Goal: Find specific page/section: Find specific page/section

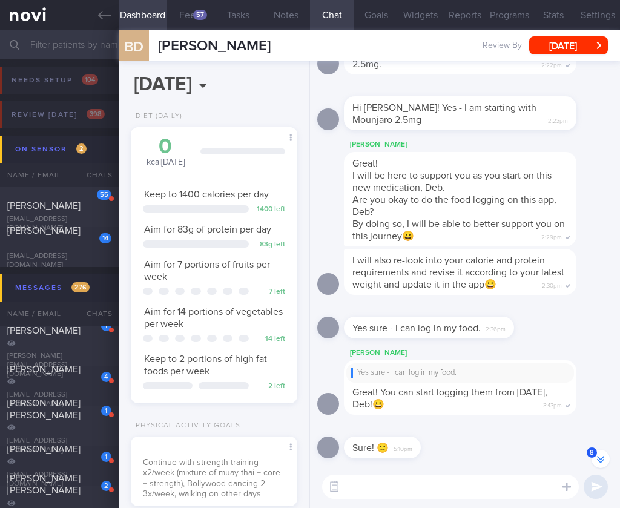
select select "9"
click at [602, 455] on button "8" at bounding box center [600, 459] width 18 height 18
click at [103, 13] on icon at bounding box center [104, 14] width 13 height 13
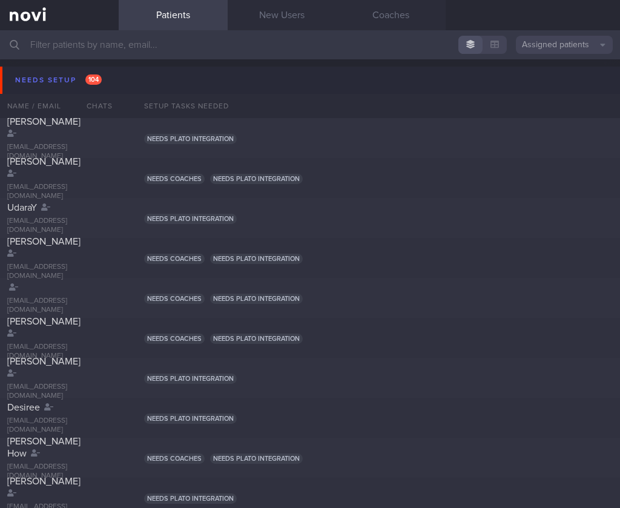
click at [127, 80] on button "Needs setup 104" at bounding box center [311, 80] width 623 height 27
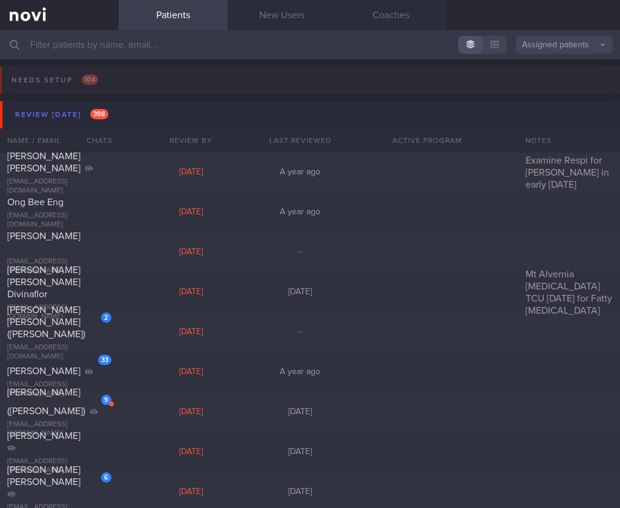
click at [116, 109] on button "Review [DATE] 398" at bounding box center [311, 114] width 623 height 27
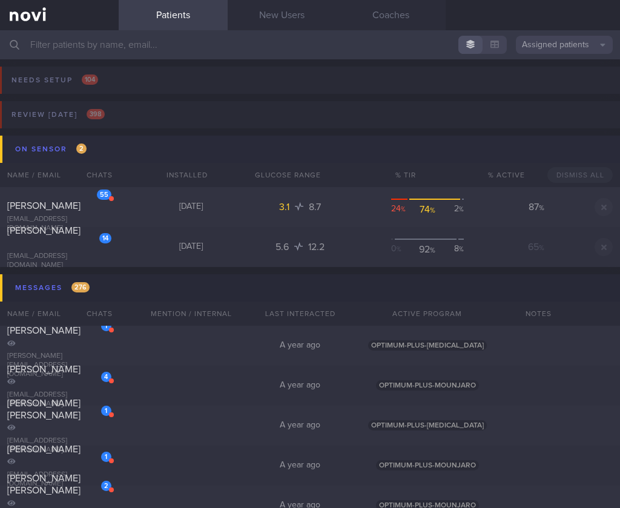
click at [125, 154] on button "On sensor 2" at bounding box center [311, 149] width 623 height 27
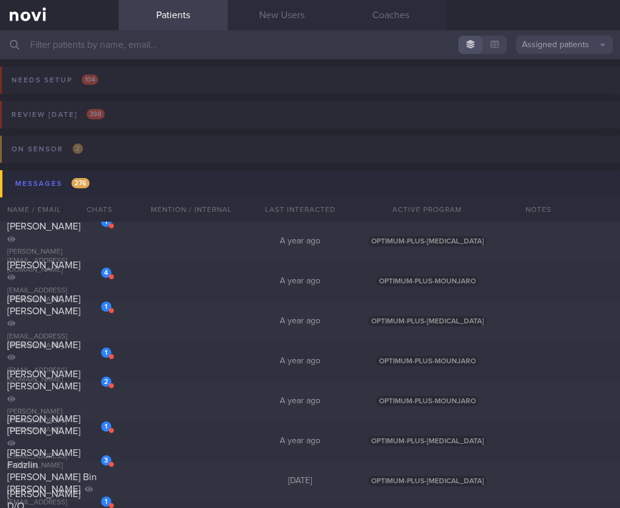
click at [131, 188] on button "Messages 276" at bounding box center [311, 183] width 623 height 27
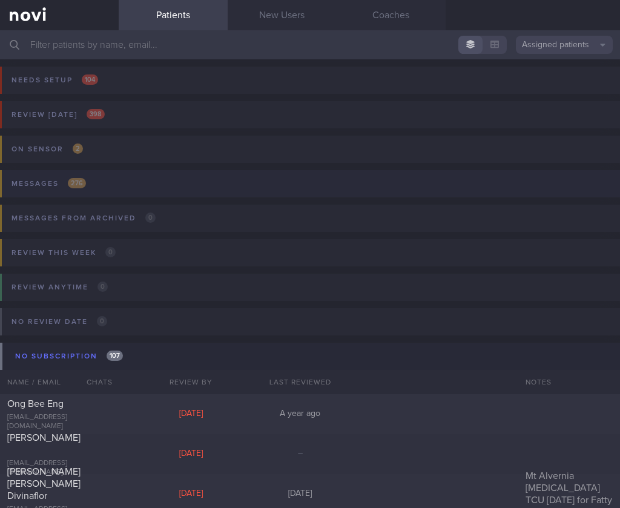
click at [111, 191] on button "Messages 276" at bounding box center [307, 187] width 623 height 34
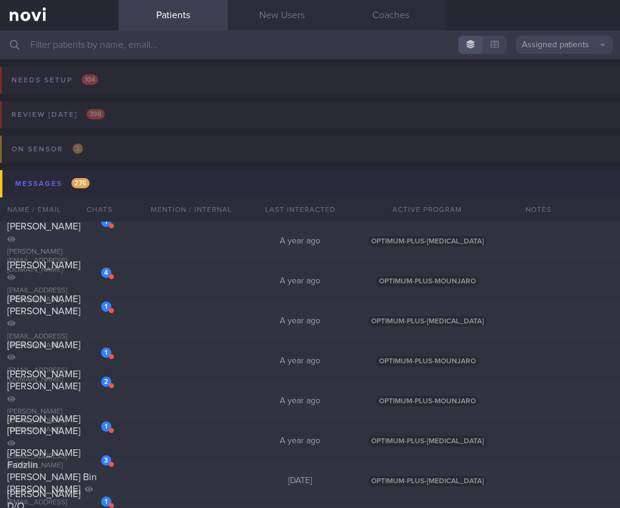
click at [116, 185] on button "Messages 276" at bounding box center [311, 183] width 623 height 27
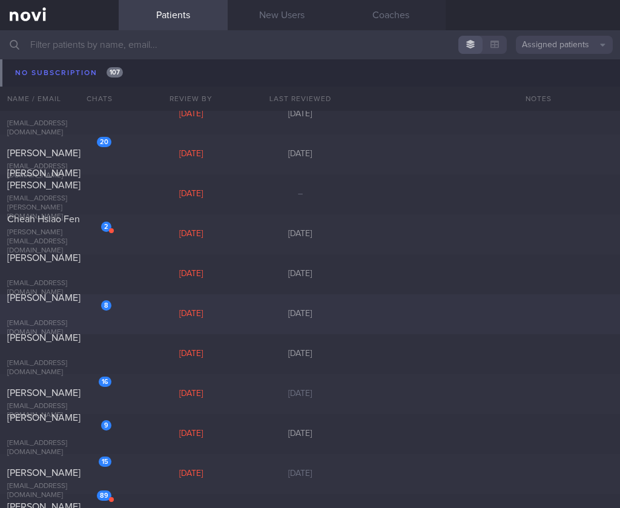
scroll to position [592, 0]
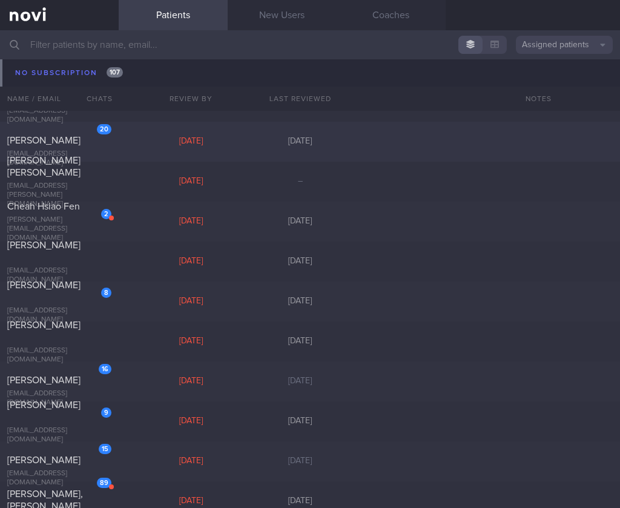
click at [100, 134] on div "20" at bounding box center [104, 129] width 15 height 10
select select "3"
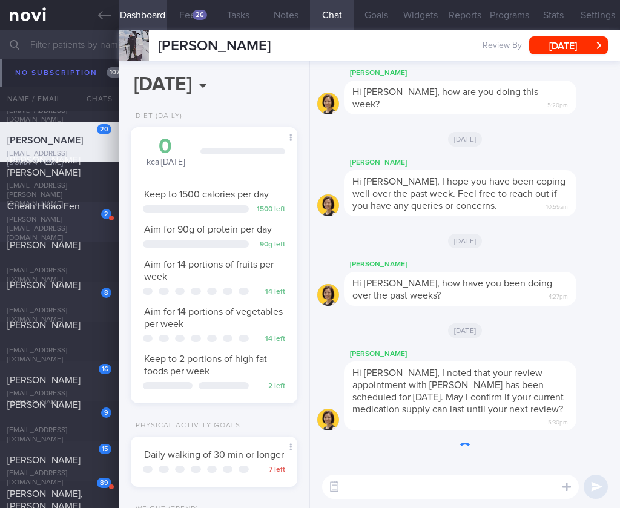
click at [72, 212] on div "Cheah Hsiao Fen" at bounding box center [57, 206] width 101 height 12
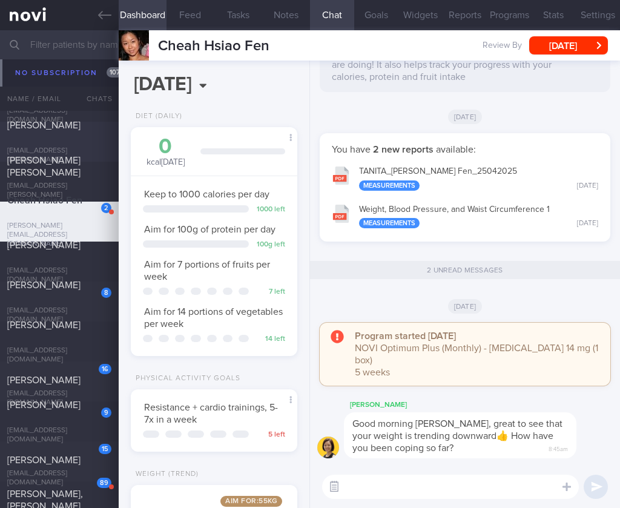
click at [338, 488] on button "button" at bounding box center [334, 487] width 22 height 22
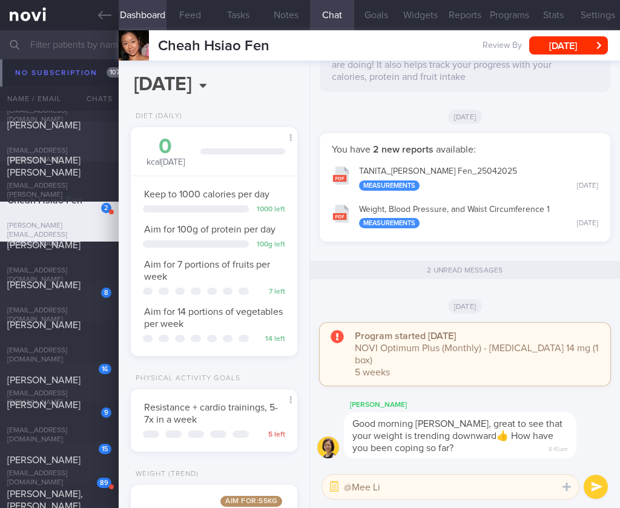
click at [402, 487] on textarea "@Mee Li" at bounding box center [450, 486] width 257 height 24
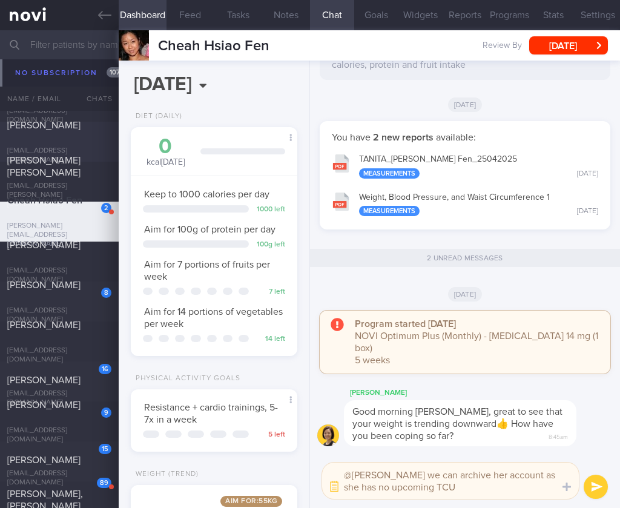
click at [454, 477] on textarea "@[PERSON_NAME] we can archive her account as she has no upcoming TCU" at bounding box center [450, 480] width 257 height 36
type textarea "@[PERSON_NAME] we can archive the account as she has no upcoming TCU"
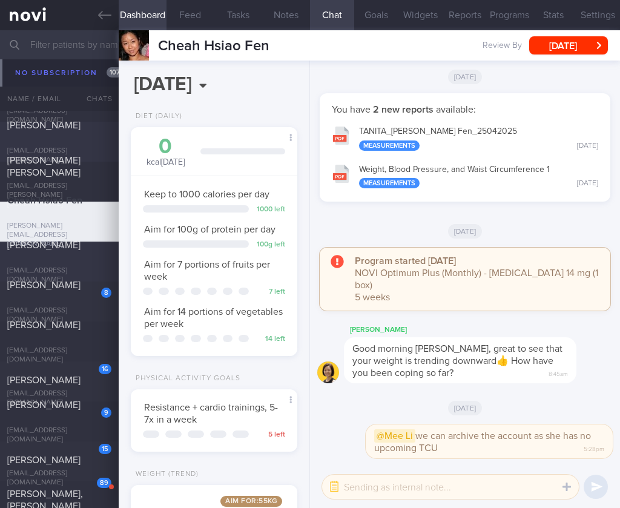
click at [63, 261] on div "[PERSON_NAME]" at bounding box center [57, 251] width 101 height 24
select select "4"
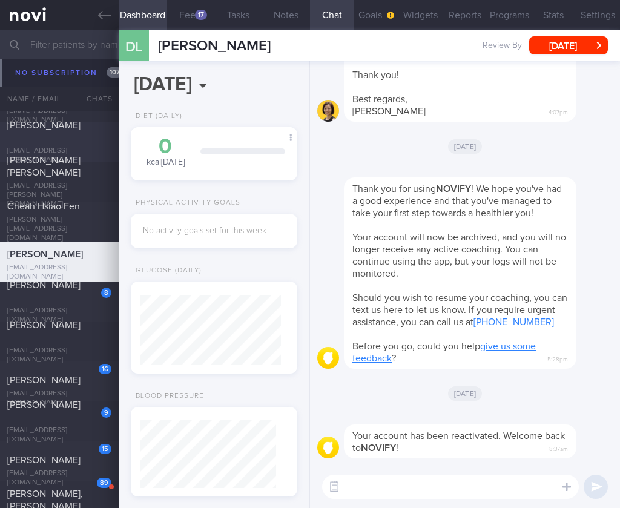
click at [408, 487] on textarea at bounding box center [450, 486] width 257 height 24
paste textarea "@[PERSON_NAME] we can archive the account as she has no upcoming TCU"
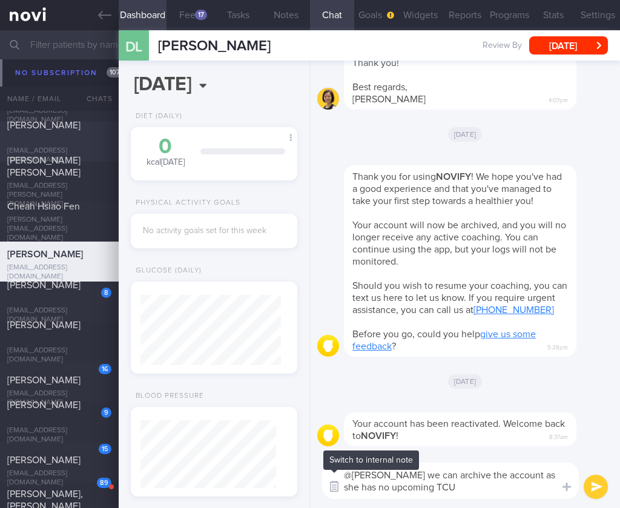
click at [335, 485] on button "button" at bounding box center [334, 487] width 22 height 22
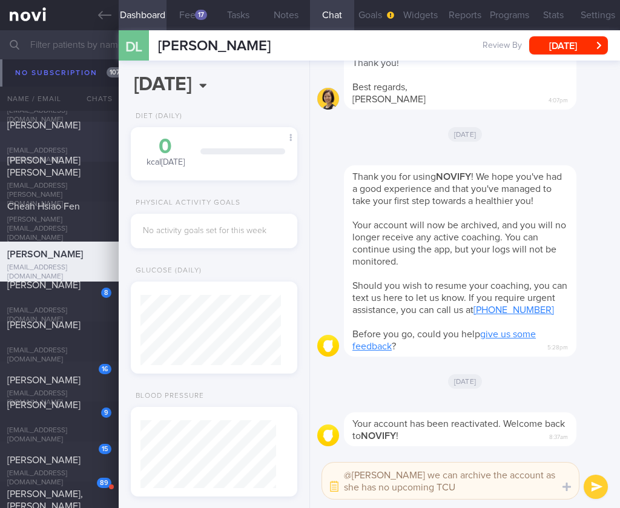
click at [519, 473] on textarea "@[PERSON_NAME] we can archive the account as she has no upcoming TCU" at bounding box center [450, 480] width 257 height 36
type textarea "@[PERSON_NAME] we can archive the account as he has no upcoming TCU"
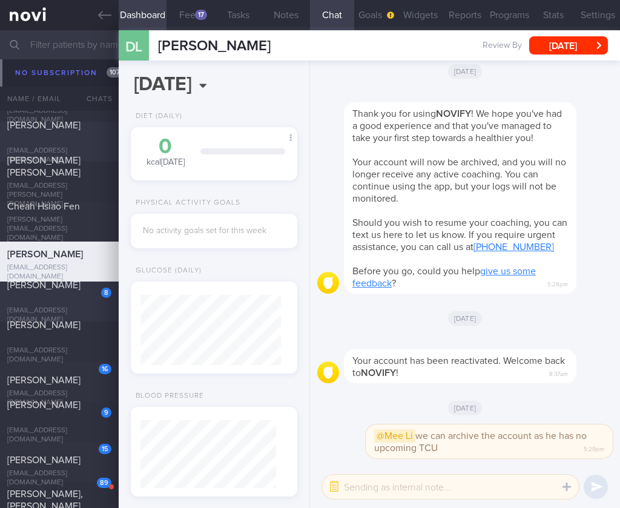
click at [61, 295] on div "[PERSON_NAME]" at bounding box center [57, 291] width 101 height 24
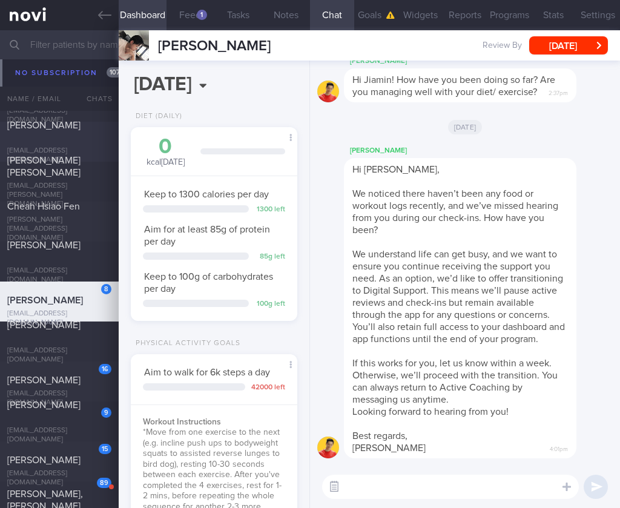
click at [329, 487] on button "button" at bounding box center [334, 487] width 22 height 22
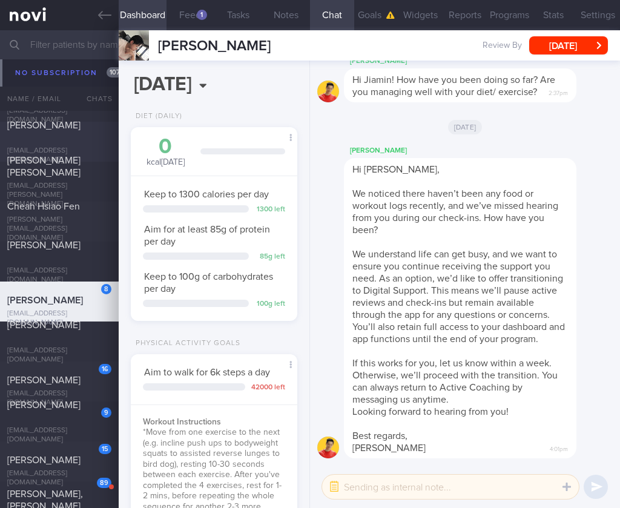
click at [361, 487] on textarea at bounding box center [450, 486] width 257 height 24
type textarea "@"
paste textarea "@[PERSON_NAME] we can archive the account as she has no upcoming TCU"
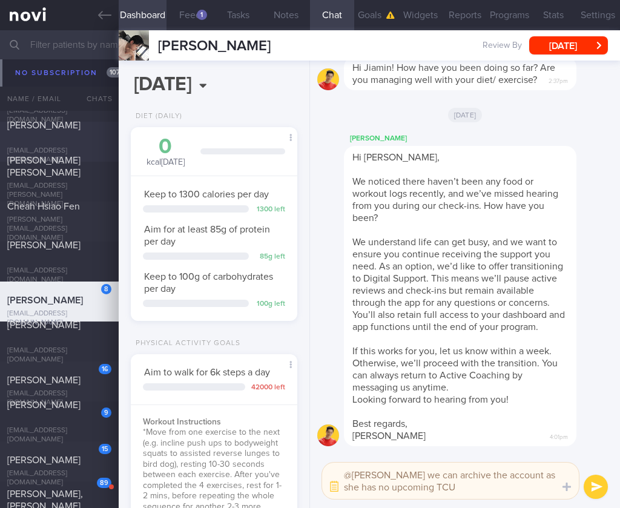
drag, startPoint x: 357, startPoint y: 474, endPoint x: 380, endPoint y: 471, distance: 23.3
click at [380, 471] on textarea "@[PERSON_NAME] we can archive the account as she has no upcoming TCU" at bounding box center [450, 480] width 257 height 36
type textarea "@[PERSON_NAME] we can archive the account as she has no upcoming TCU"
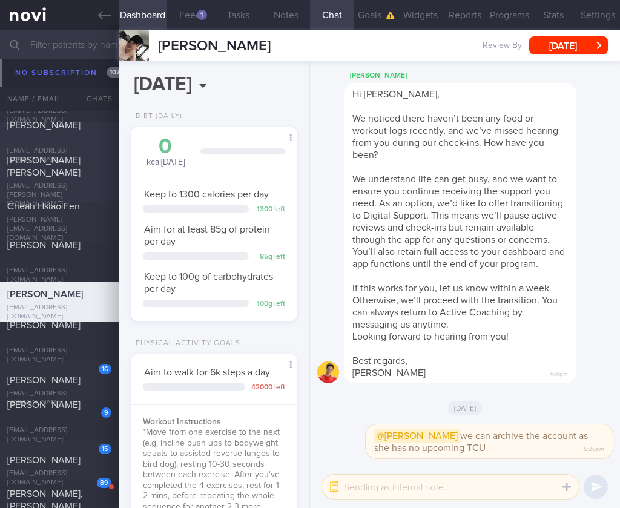
click at [59, 172] on span "[PERSON_NAME] [PERSON_NAME]" at bounding box center [43, 166] width 73 height 22
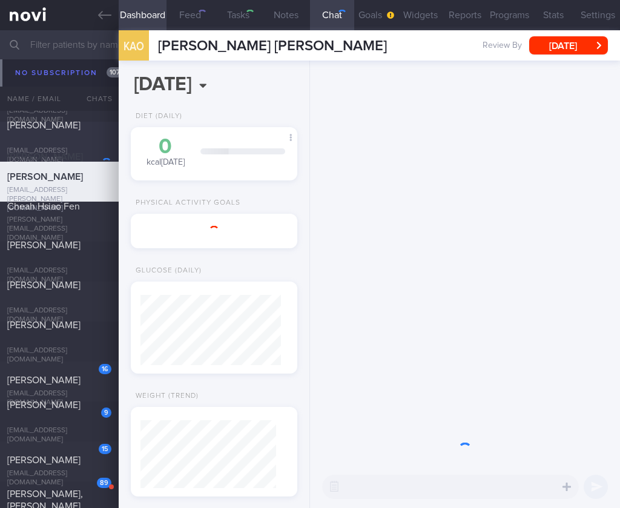
select select "9"
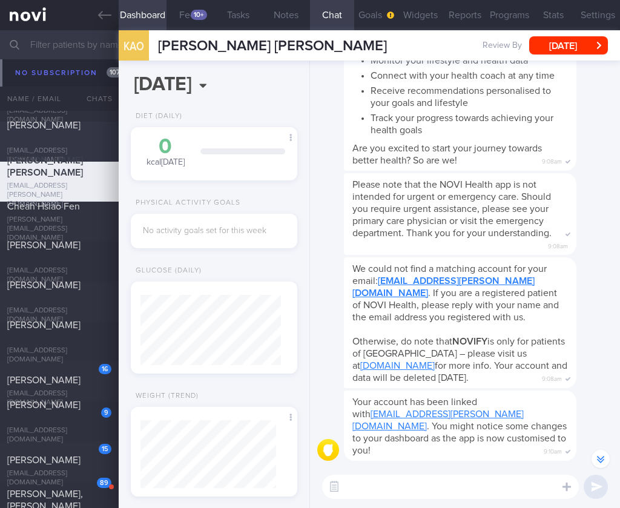
scroll to position [-512, 0]
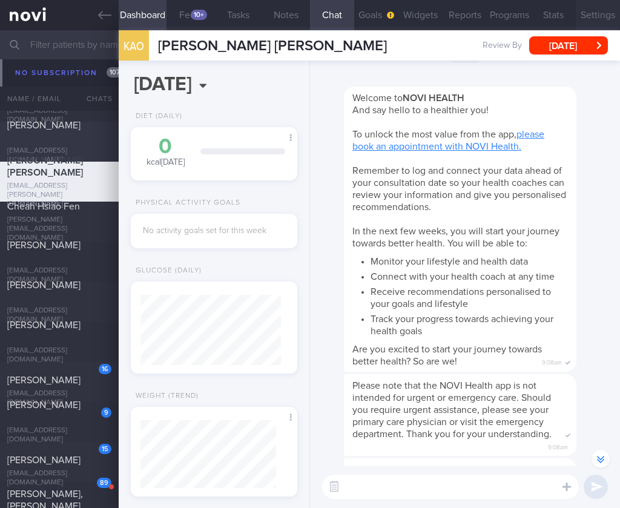
click at [583, 19] on button "Settings" at bounding box center [597, 15] width 44 height 30
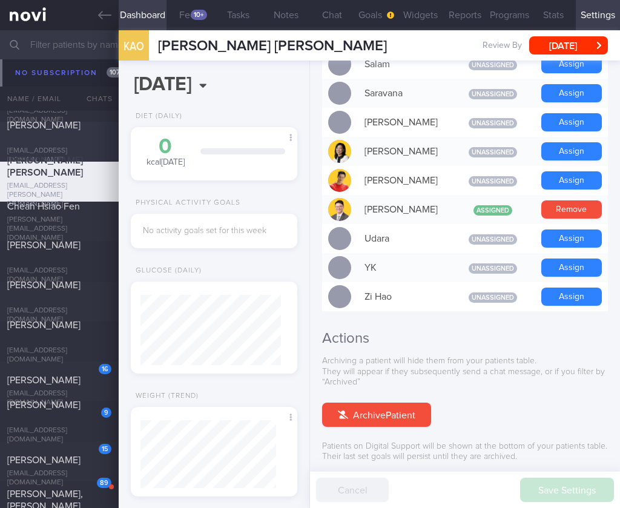
scroll to position [970, 0]
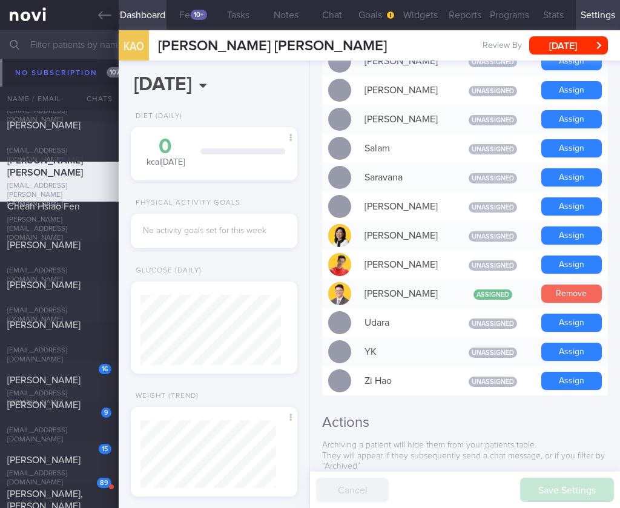
click at [573, 284] on button "Remove" at bounding box center [571, 293] width 61 height 18
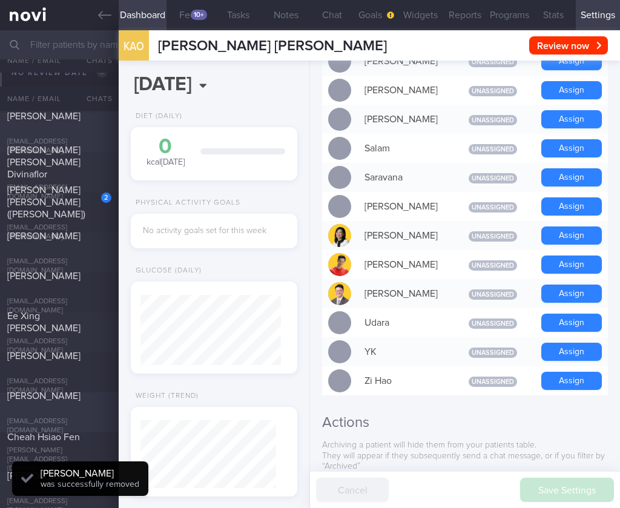
scroll to position [269, 0]
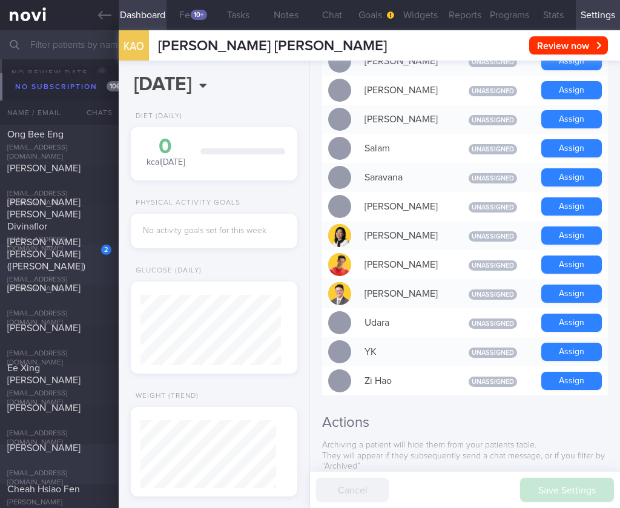
click at [85, 246] on div "2" at bounding box center [98, 245] width 27 height 19
select select "9"
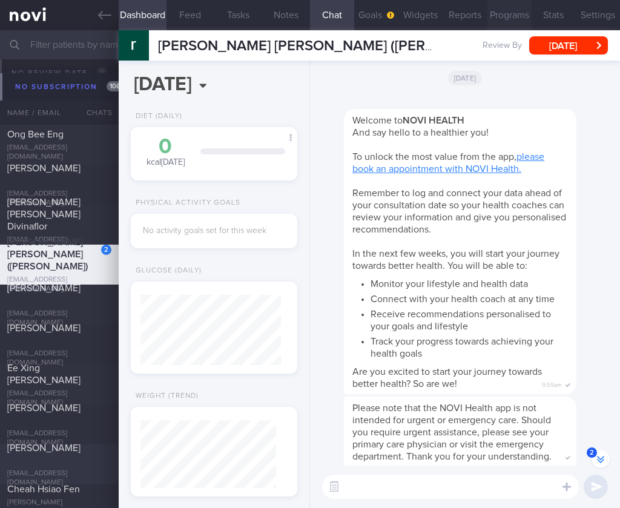
click at [522, 15] on button "Programs" at bounding box center [509, 15] width 44 height 30
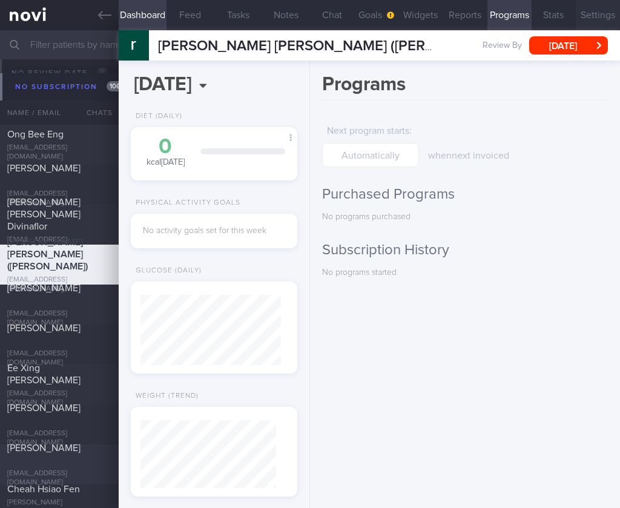
click at [585, 18] on button "Settings" at bounding box center [597, 15] width 44 height 30
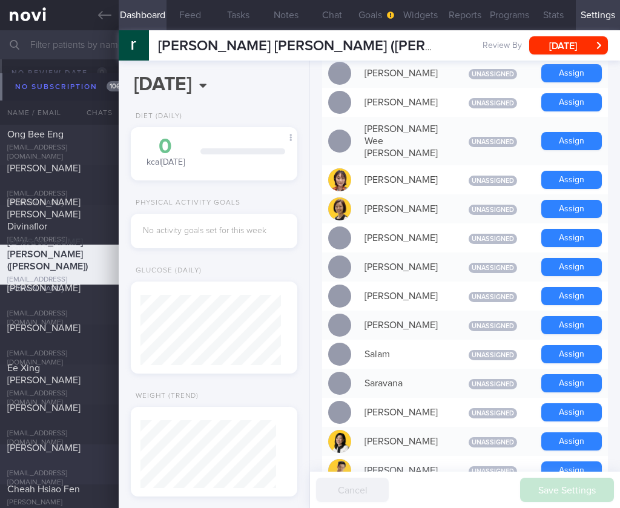
scroll to position [1177, 0]
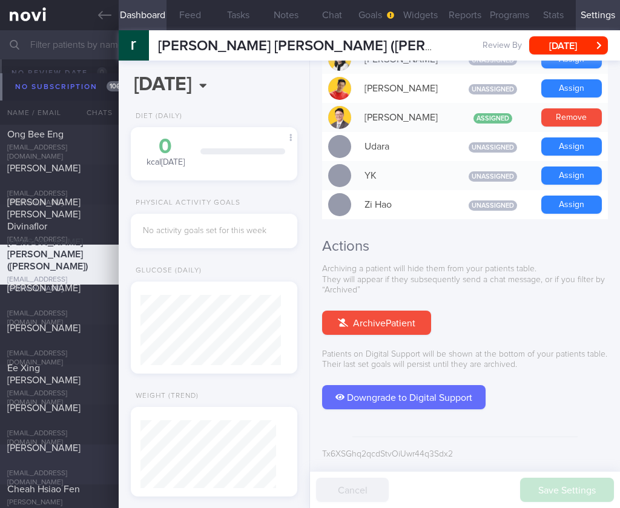
drag, startPoint x: 584, startPoint y: 98, endPoint x: 537, endPoint y: 105, distance: 47.7
click at [583, 108] on button "Remove" at bounding box center [571, 117] width 61 height 18
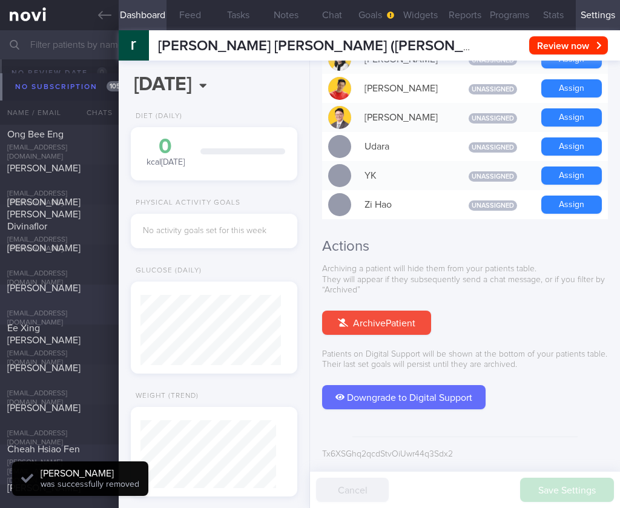
click at [69, 302] on div "[PERSON_NAME]" at bounding box center [57, 294] width 101 height 24
select select "2"
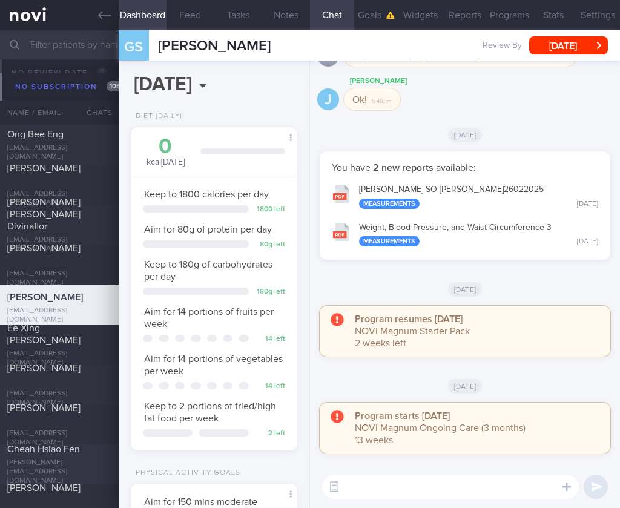
click at [455, 480] on textarea at bounding box center [450, 486] width 257 height 24
paste textarea "@[PERSON_NAME] we can archive the account as she has no upcoming TCU"
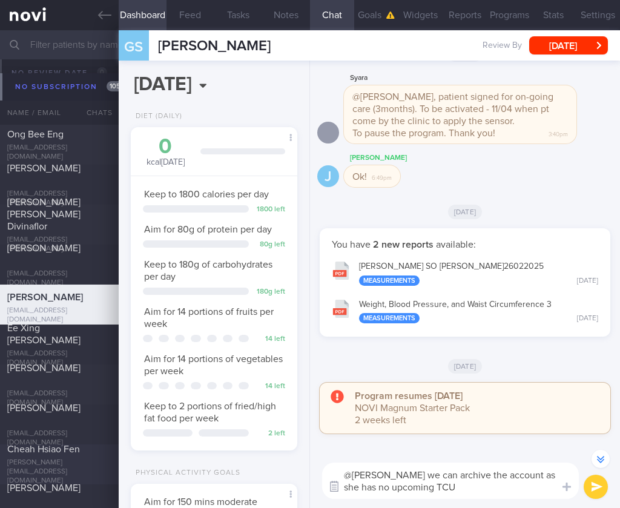
click at [335, 483] on button "button" at bounding box center [334, 487] width 22 height 22
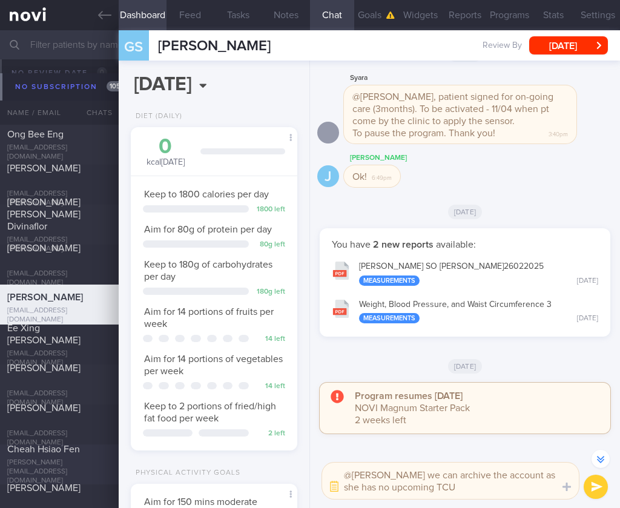
drag, startPoint x: 379, startPoint y: 474, endPoint x: 353, endPoint y: 474, distance: 26.0
click at [353, 474] on textarea "@[PERSON_NAME] we can archive the account as she has no upcoming TCU" at bounding box center [450, 480] width 257 height 36
click at [506, 477] on textarea "@[PERSON_NAME] we can archive the account as she has no upcoming TCU" at bounding box center [450, 480] width 257 height 36
type textarea "@[PERSON_NAME] we can archive the account as he has no upcoming TCU"
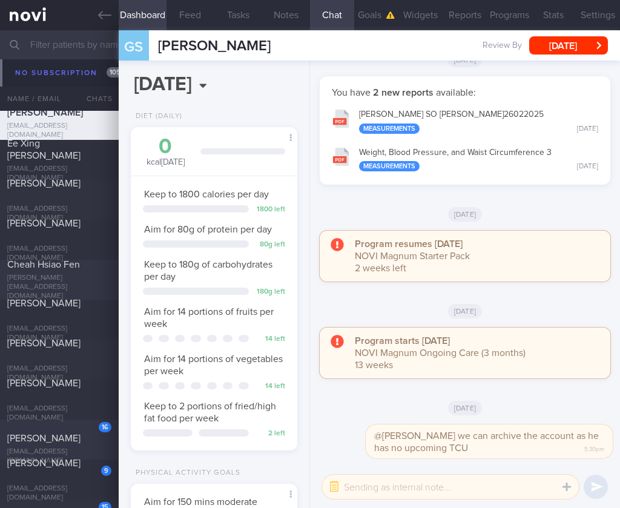
click at [57, 447] on div "[EMAIL_ADDRESS][DOMAIN_NAME]" at bounding box center [59, 456] width 104 height 18
select select "5"
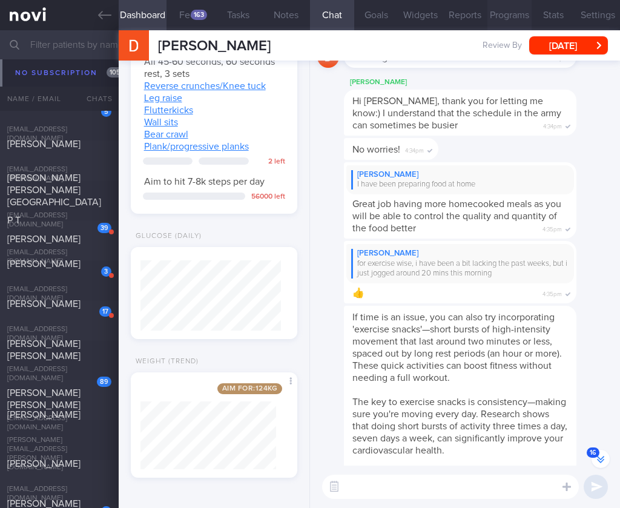
click at [512, 8] on button "Programs" at bounding box center [509, 15] width 44 height 30
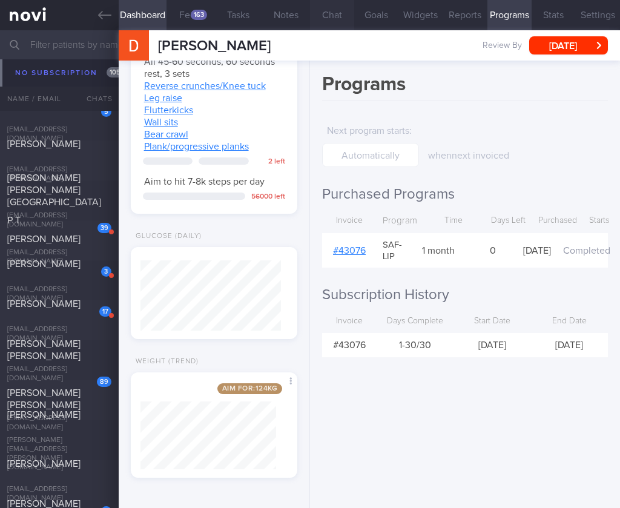
click at [318, 10] on button "Chat" at bounding box center [332, 15] width 44 height 30
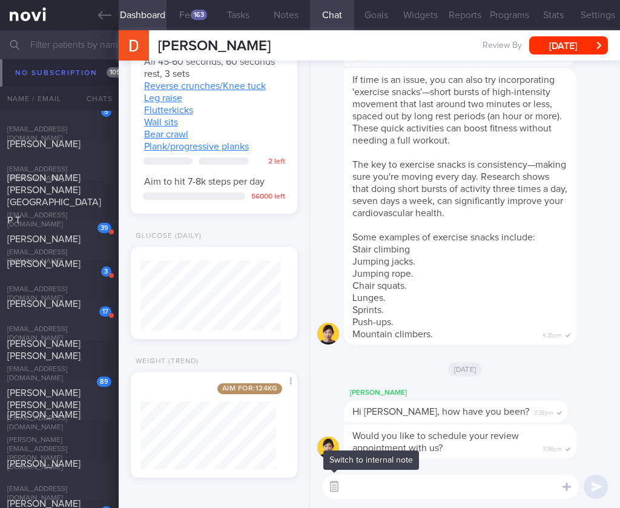
click at [333, 486] on button "button" at bounding box center [334, 487] width 22 height 22
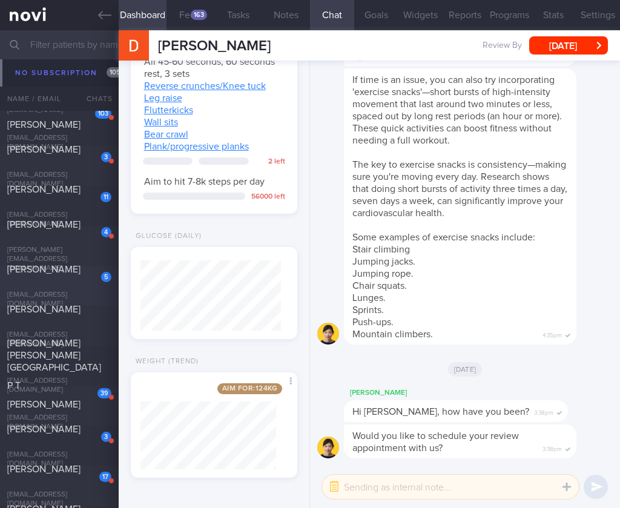
scroll to position [1161, 0]
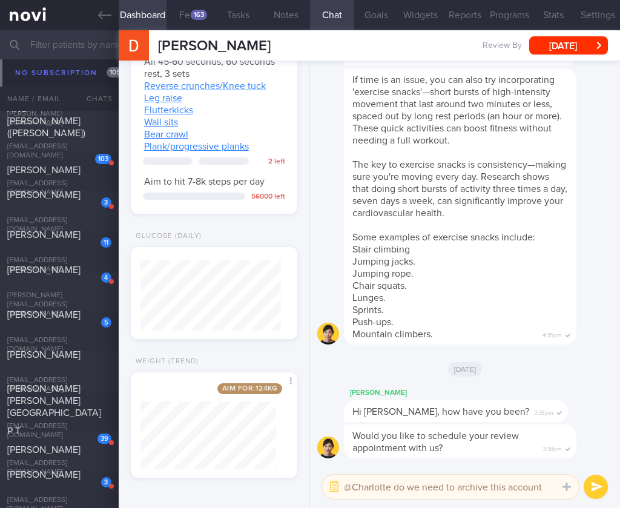
type textarea "@Charlotte do we need to archive this account?"
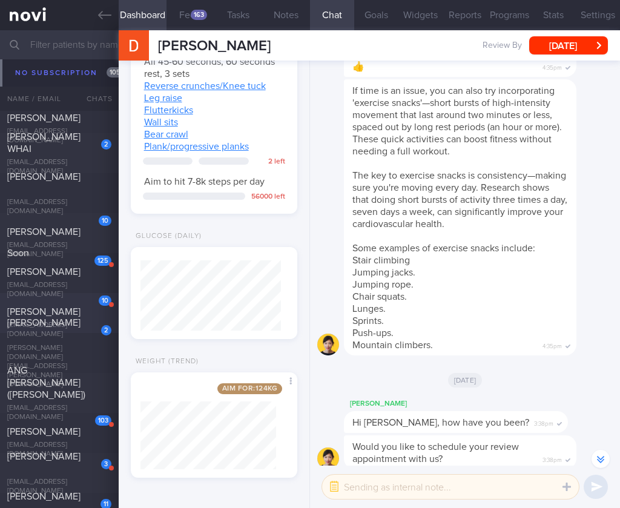
scroll to position [627, 0]
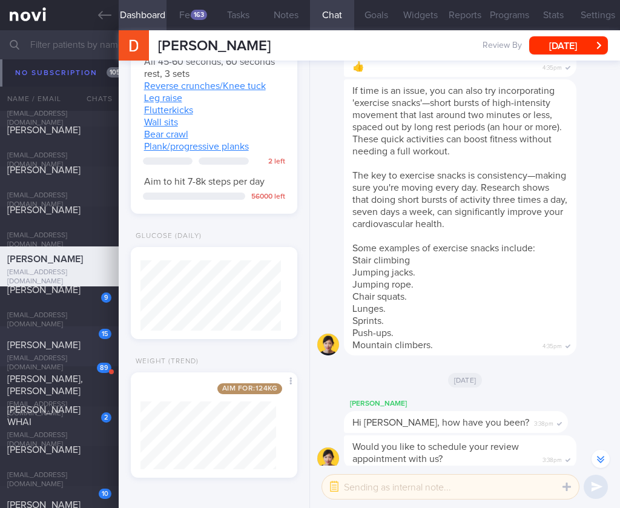
click at [65, 340] on div "[PERSON_NAME]" at bounding box center [57, 335] width 101 height 31
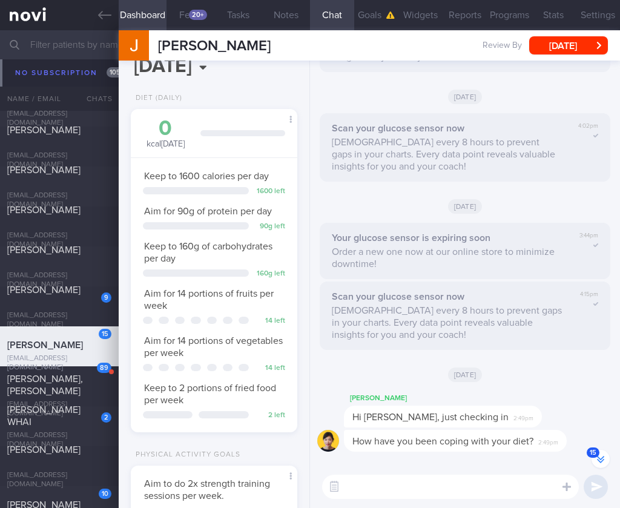
scroll to position [70, 140]
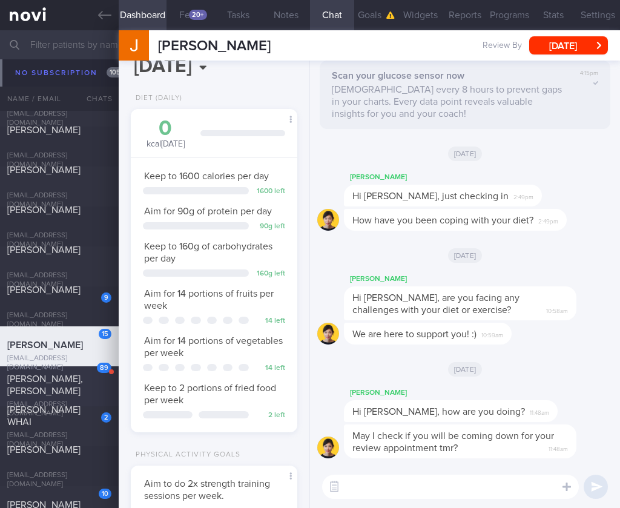
click at [57, 385] on span "[PERSON_NAME], [PERSON_NAME]" at bounding box center [45, 385] width 76 height 22
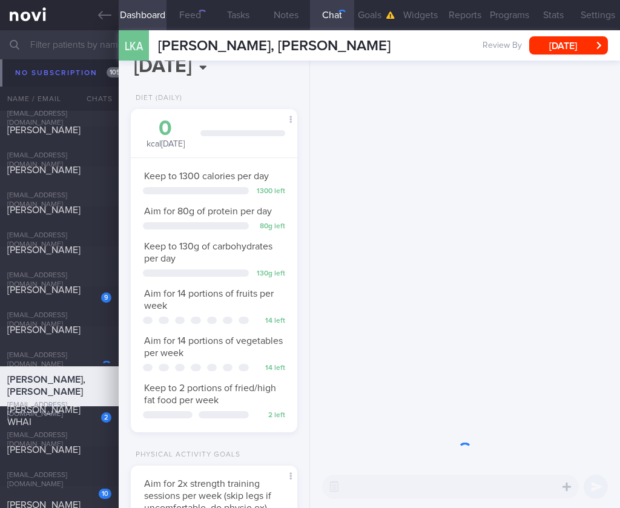
scroll to position [85, 136]
click at [95, 250] on div at bounding box center [98, 247] width 27 height 7
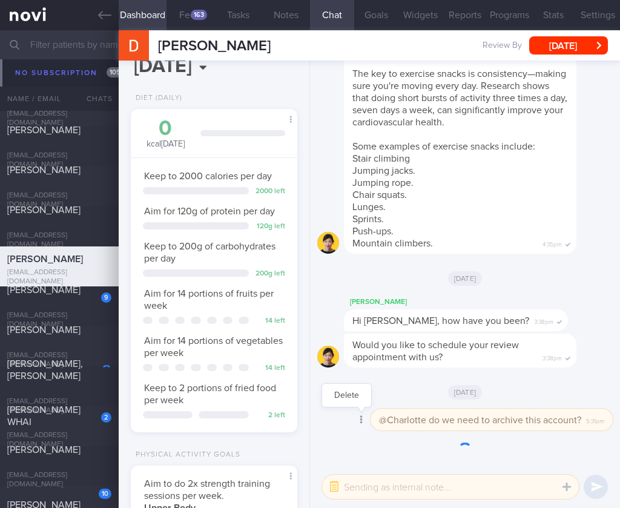
click at [352, 410] on div at bounding box center [360, 420] width 22 height 22
click at [339, 386] on button "Delete" at bounding box center [346, 395] width 49 height 18
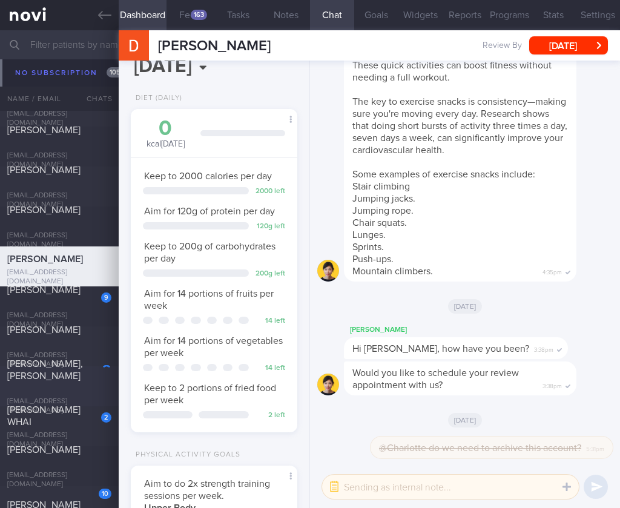
click at [79, 387] on div "[PERSON_NAME], [PERSON_NAME]" at bounding box center [57, 376] width 101 height 36
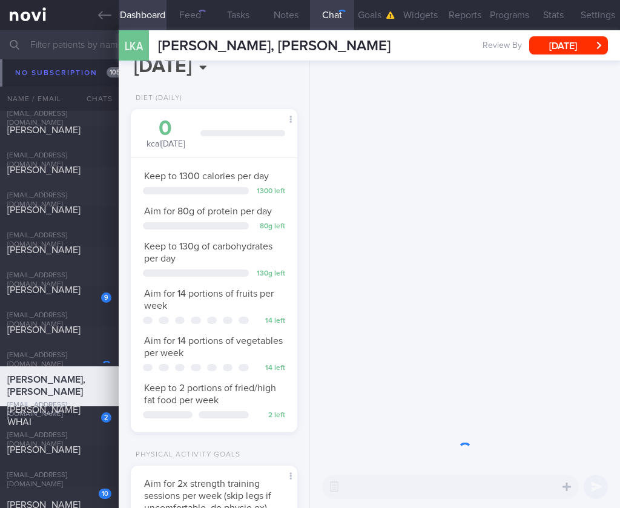
scroll to position [604954, 604903]
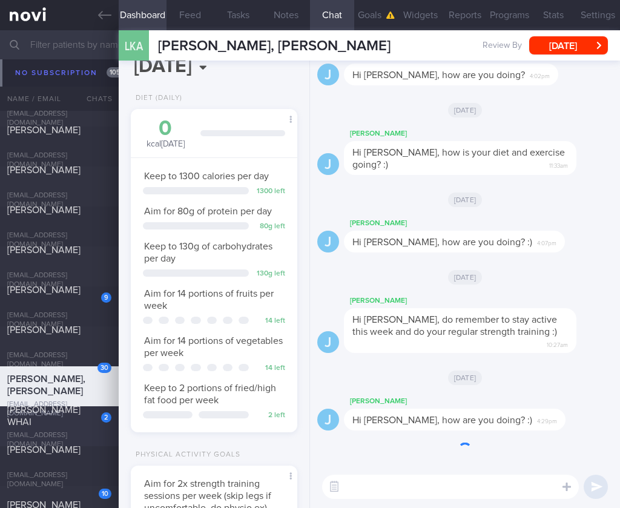
click at [48, 428] on div "[PERSON_NAME] WHAI" at bounding box center [57, 416] width 101 height 24
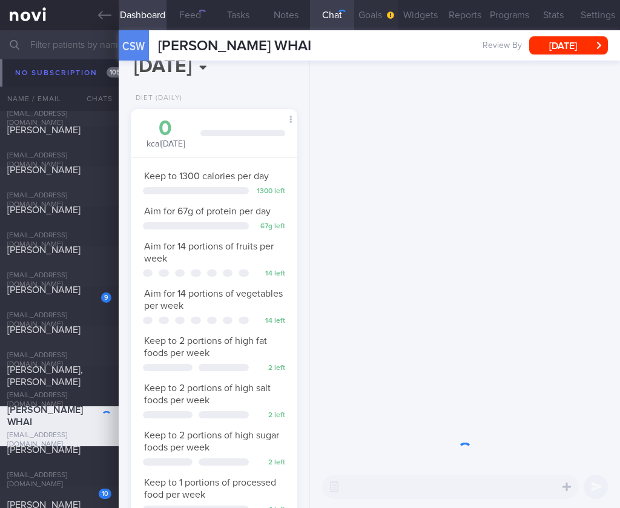
click at [500, 19] on button "Programs" at bounding box center [509, 15] width 44 height 30
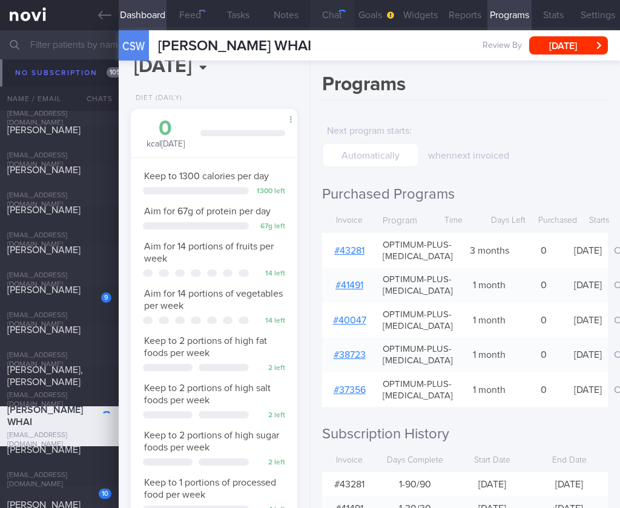
click at [328, 15] on button "Chat" at bounding box center [332, 15] width 44 height 30
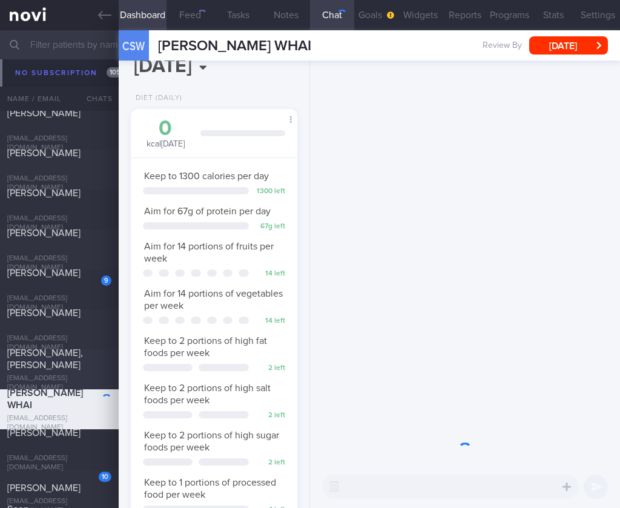
scroll to position [702, 0]
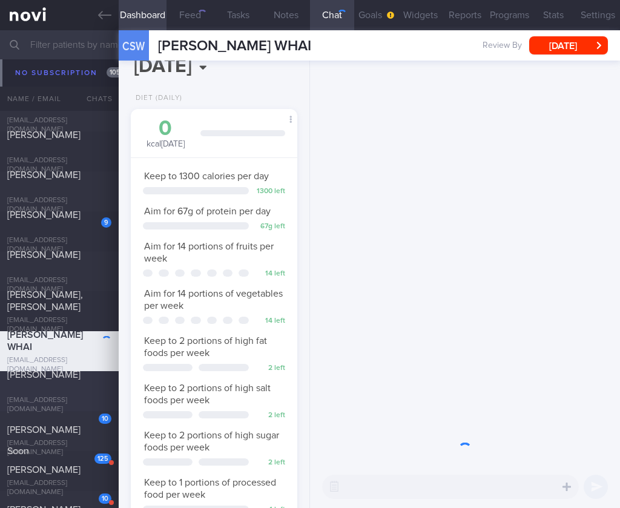
click at [91, 399] on div "[PERSON_NAME] [EMAIL_ADDRESS][DOMAIN_NAME]" at bounding box center [59, 390] width 119 height 45
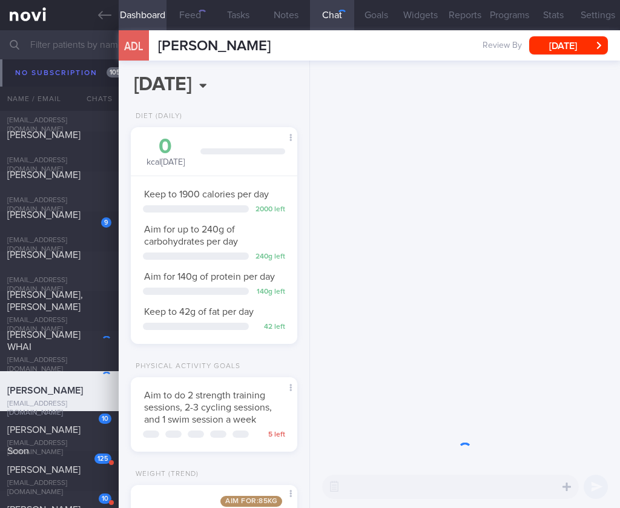
scroll to position [85, 136]
click at [428, 480] on div "​ ​" at bounding box center [450, 486] width 257 height 24
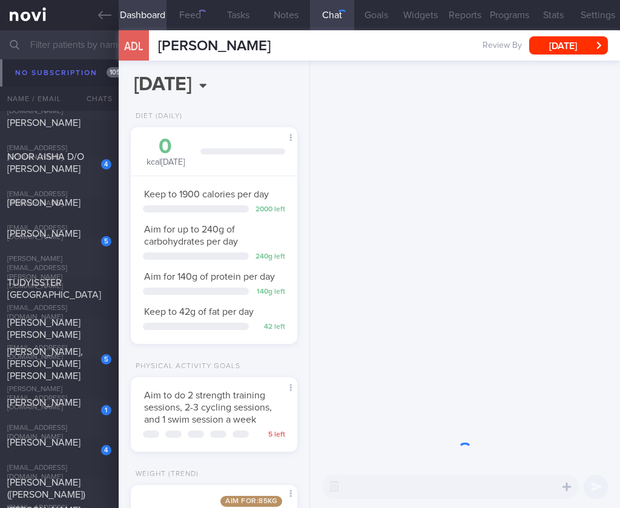
scroll to position [4119, 0]
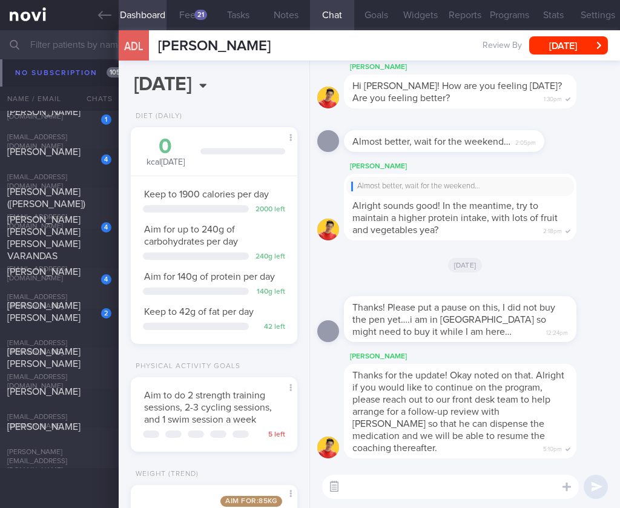
click at [338, 483] on button "button" at bounding box center [334, 487] width 22 height 22
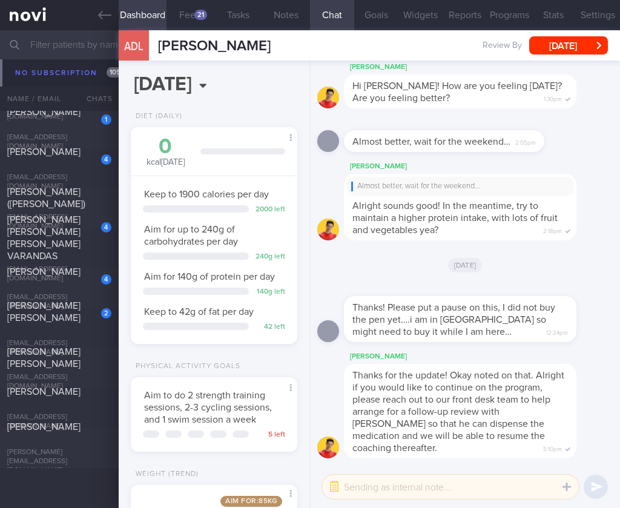
click at [373, 487] on textarea at bounding box center [450, 486] width 257 height 24
paste textarea "@[PERSON_NAME] we can archive the account as she has no upcoming TCU"
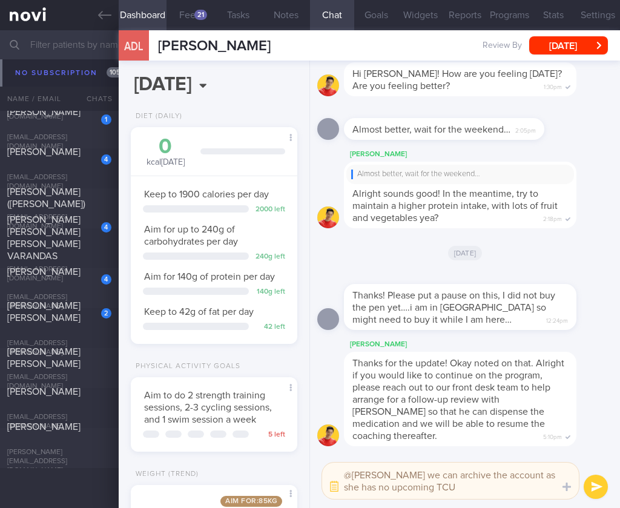
drag, startPoint x: 381, startPoint y: 474, endPoint x: 351, endPoint y: 473, distance: 29.7
click at [351, 473] on textarea "@[PERSON_NAME] we can archive the account as she has no upcoming TCU" at bounding box center [450, 480] width 257 height 36
type textarea "@[PERSON_NAME] we can archive the account as he has no upcoming TCU"
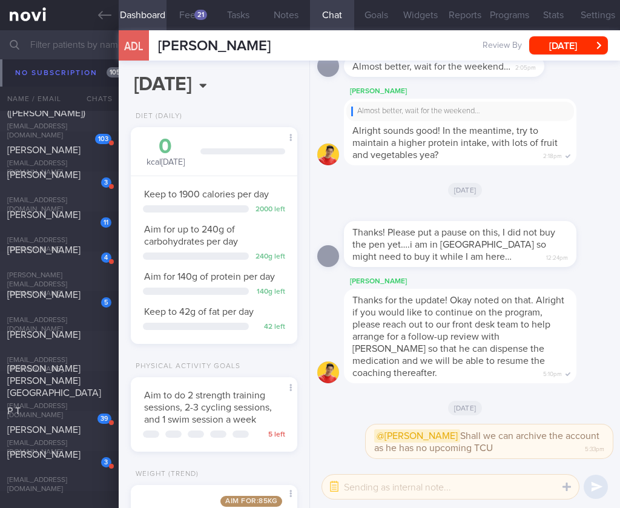
scroll to position [968, 0]
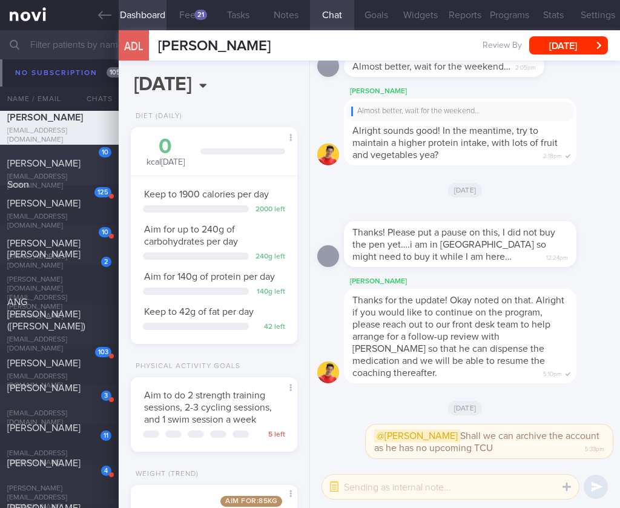
click at [68, 159] on span "[PERSON_NAME]" at bounding box center [43, 164] width 73 height 10
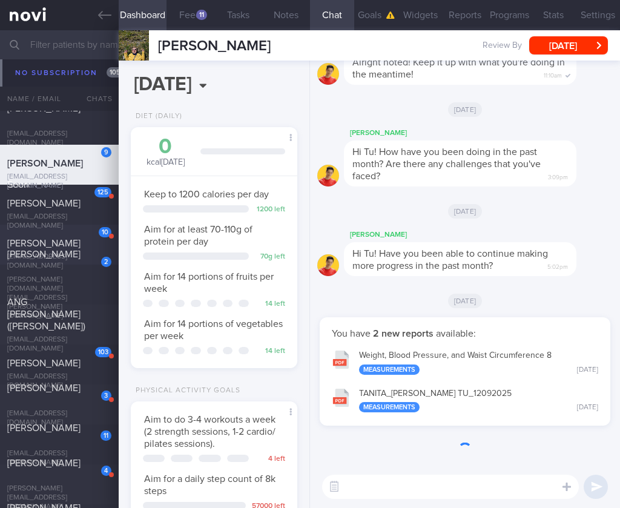
click at [78, 238] on div "[PERSON_NAME]" at bounding box center [57, 233] width 101 height 31
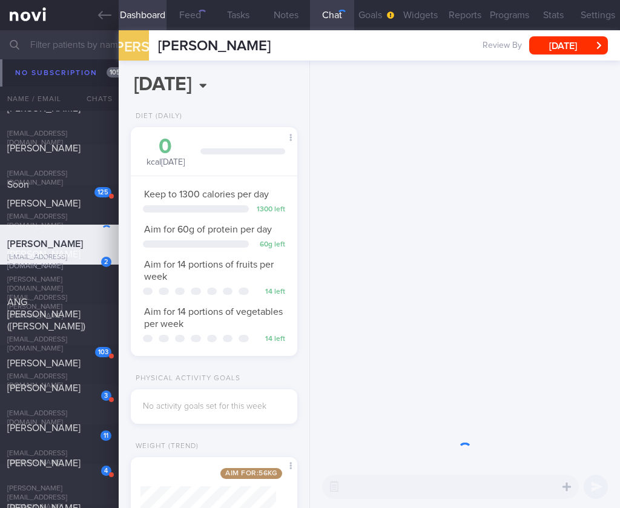
scroll to position [85, 136]
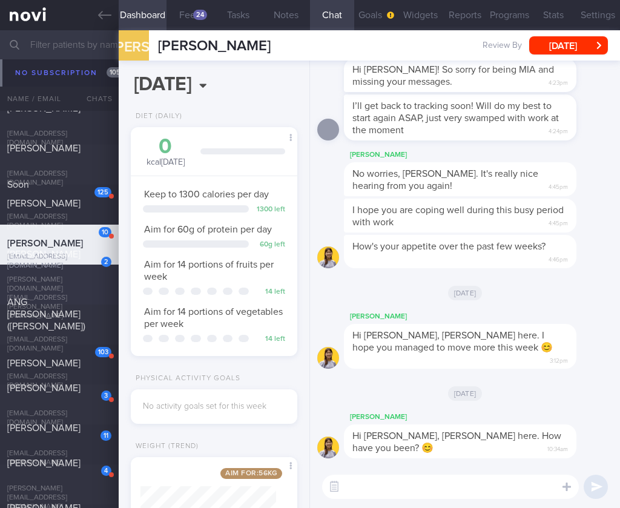
click at [52, 272] on div "[PERSON_NAME]" at bounding box center [57, 260] width 101 height 24
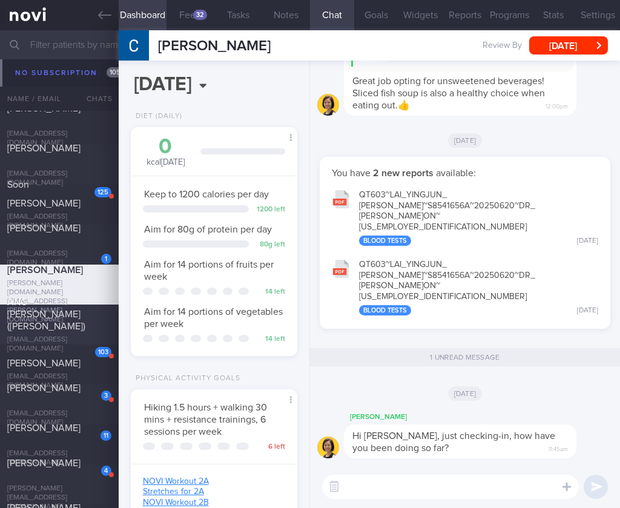
click at [42, 332] on div "ANG [PERSON_NAME] ([PERSON_NAME]) [EMAIL_ADDRESS][DOMAIN_NAME]" at bounding box center [59, 324] width 119 height 57
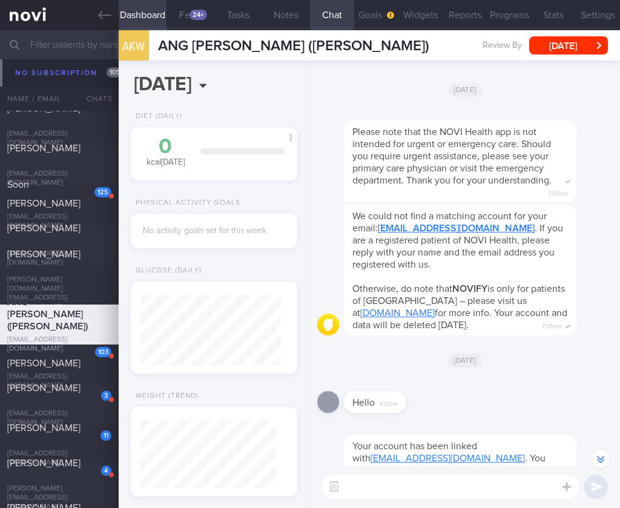
scroll to position [-2507, 0]
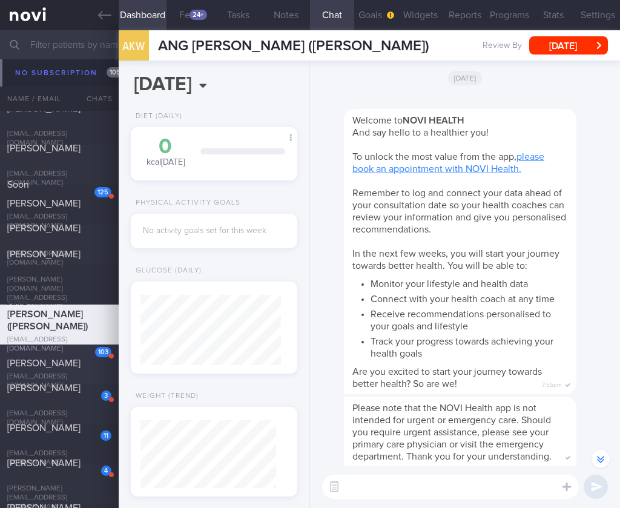
click at [63, 355] on div "[PERSON_NAME]" at bounding box center [57, 353] width 101 height 31
select select "6"
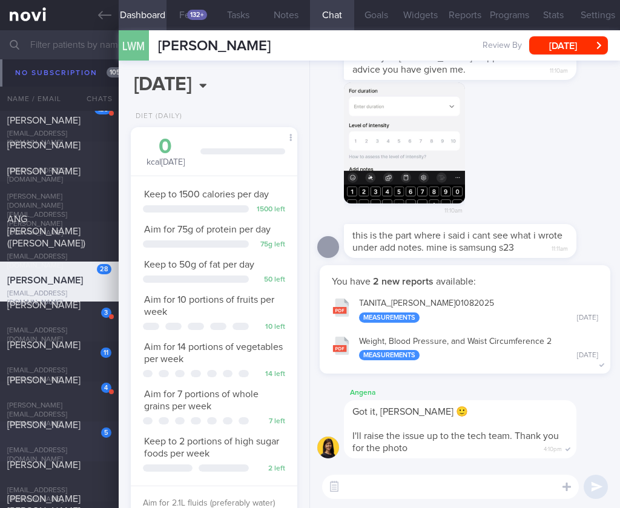
scroll to position [1174, 0]
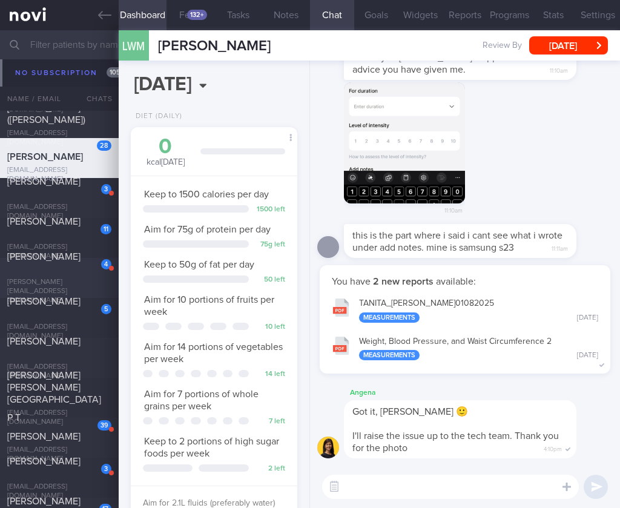
click at [96, 269] on div "4" at bounding box center [98, 259] width 27 height 19
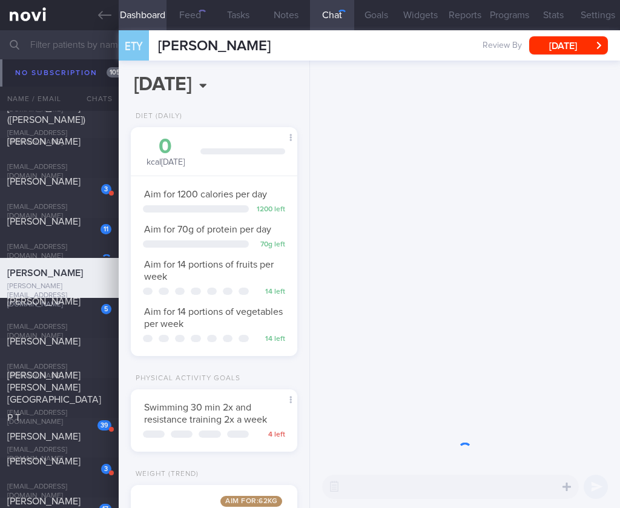
scroll to position [604954, 604903]
click at [70, 359] on div "[PERSON_NAME]" at bounding box center [57, 347] width 101 height 24
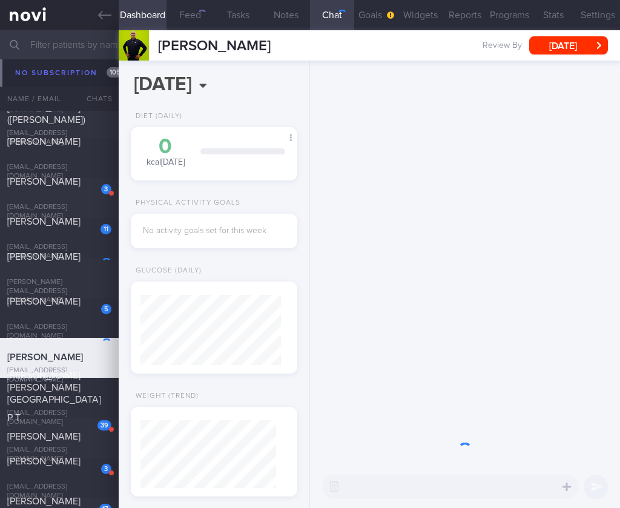
scroll to position [68, 136]
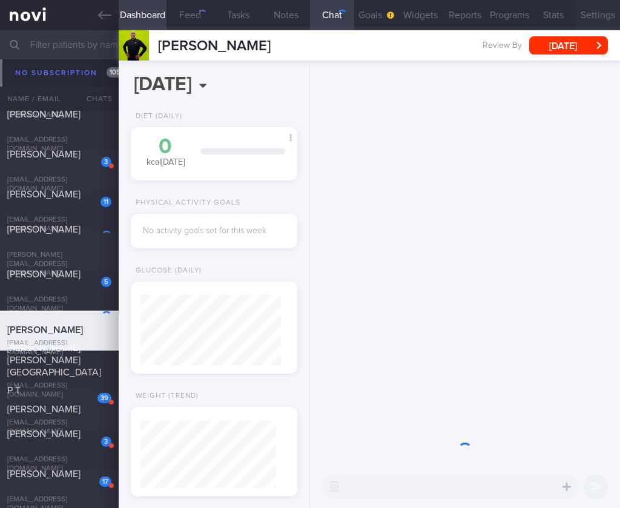
click at [608, 16] on button "Settings" at bounding box center [597, 15] width 44 height 30
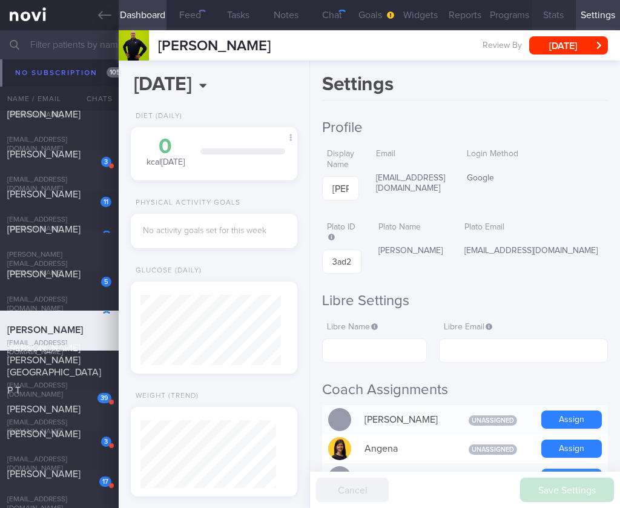
click at [503, 23] on button "Programs" at bounding box center [509, 15] width 44 height 30
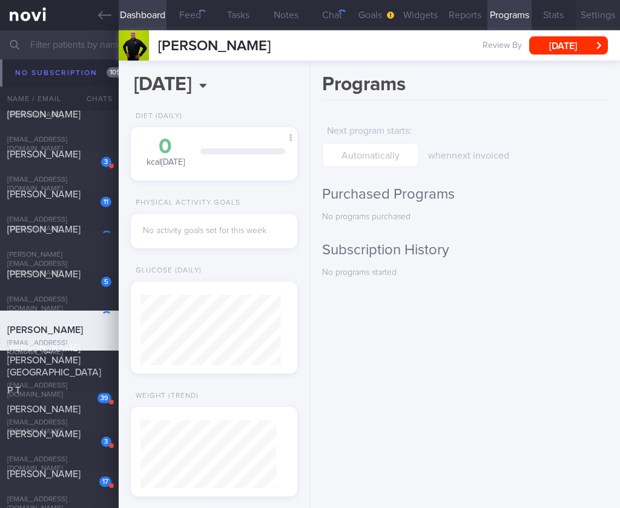
click at [598, 21] on button "Settings" at bounding box center [597, 15] width 44 height 30
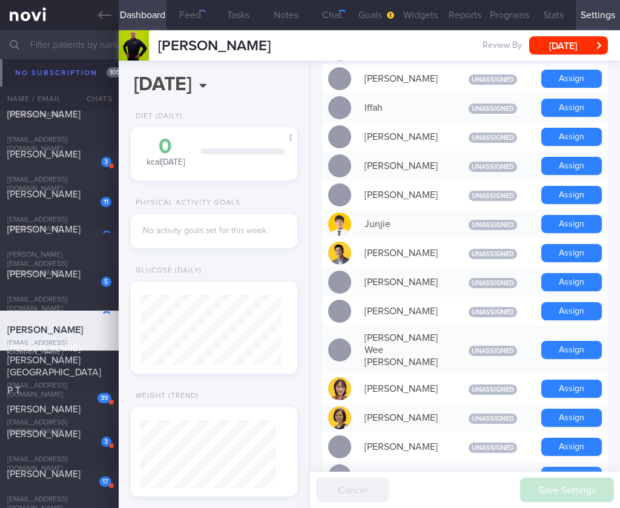
scroll to position [954, 0]
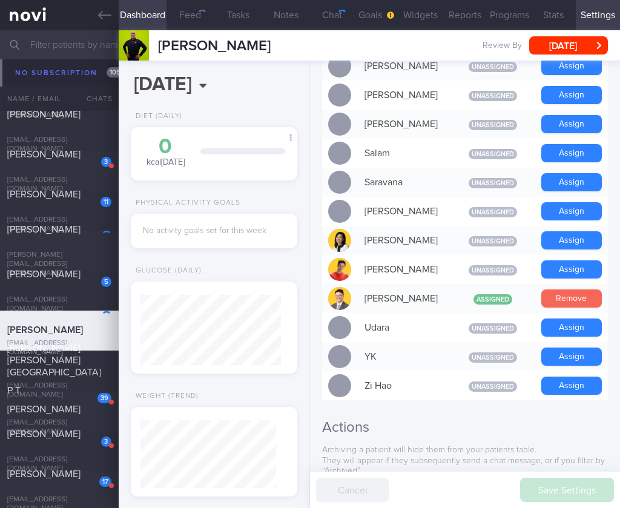
click at [558, 289] on button "Remove" at bounding box center [571, 298] width 61 height 18
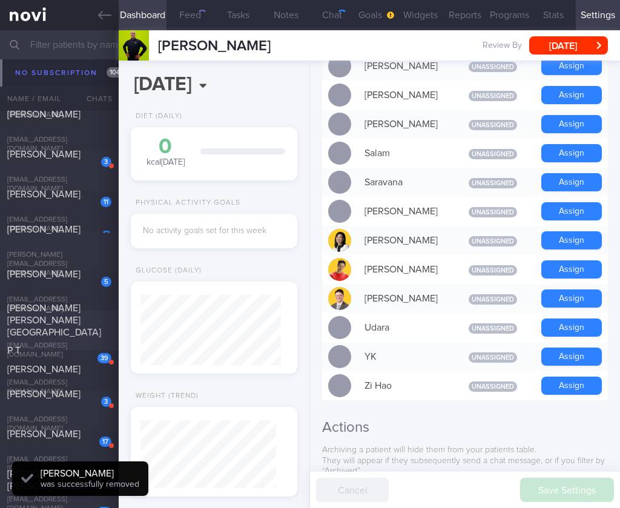
scroll to position [70, 140]
drag, startPoint x: 77, startPoint y: 332, endPoint x: 564, endPoint y: 174, distance: 511.3
click at [77, 332] on div "[PERSON_NAME] [PERSON_NAME][GEOGRAPHIC_DATA]" at bounding box center [57, 320] width 101 height 36
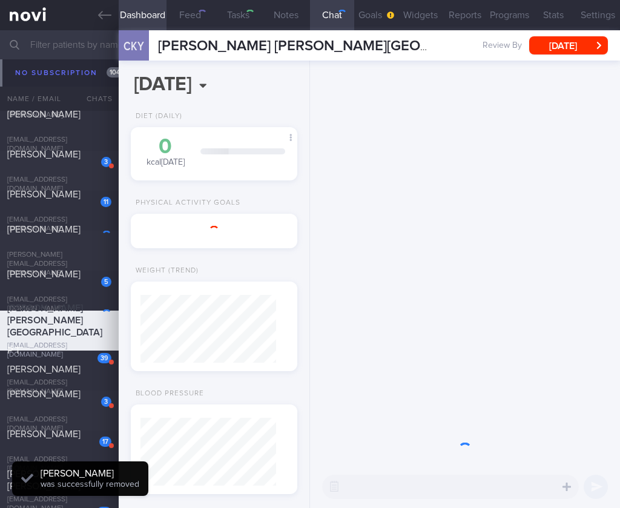
select select "6"
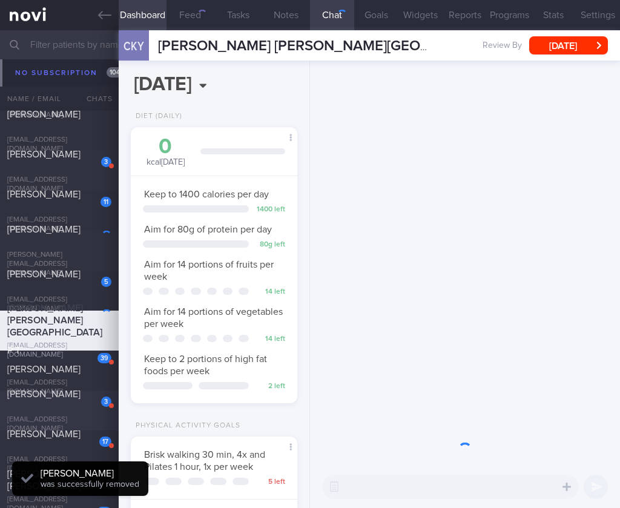
scroll to position [68, 136]
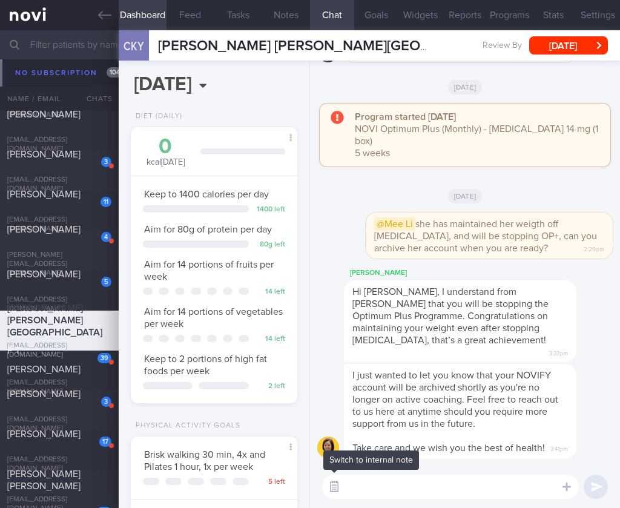
click at [334, 485] on button "button" at bounding box center [334, 487] width 22 height 22
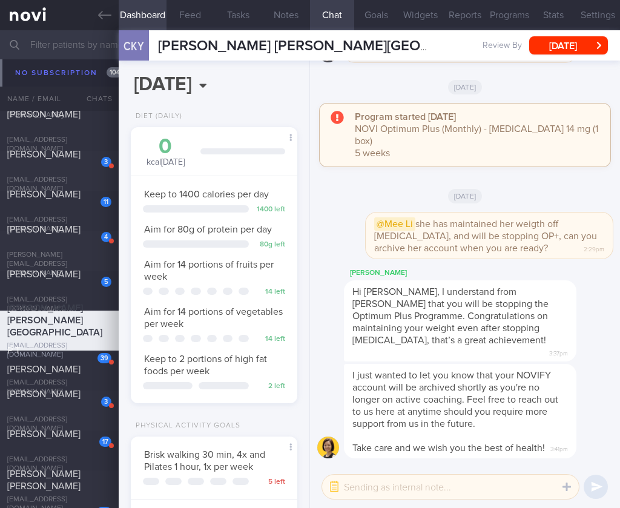
click at [385, 486] on textarea at bounding box center [450, 486] width 257 height 24
paste textarea "@[PERSON_NAME] we can archive the account as she has no upcoming TCU"
type textarea "@[PERSON_NAME] we can archive the account as she has no upcoming TCU"
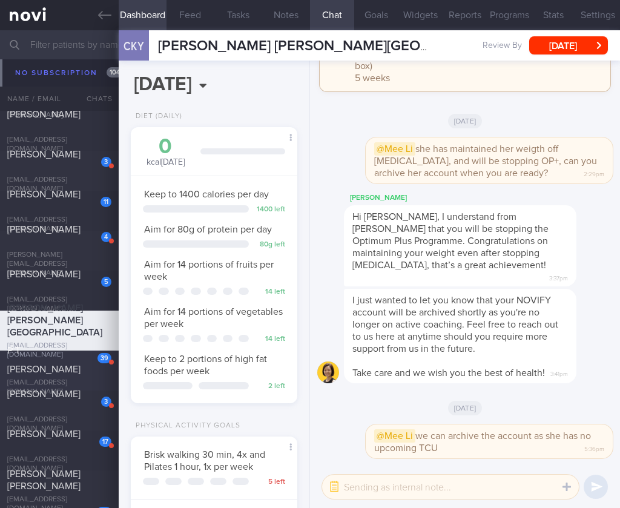
click at [27, 378] on div "[EMAIL_ADDRESS][DOMAIN_NAME]" at bounding box center [59, 387] width 104 height 18
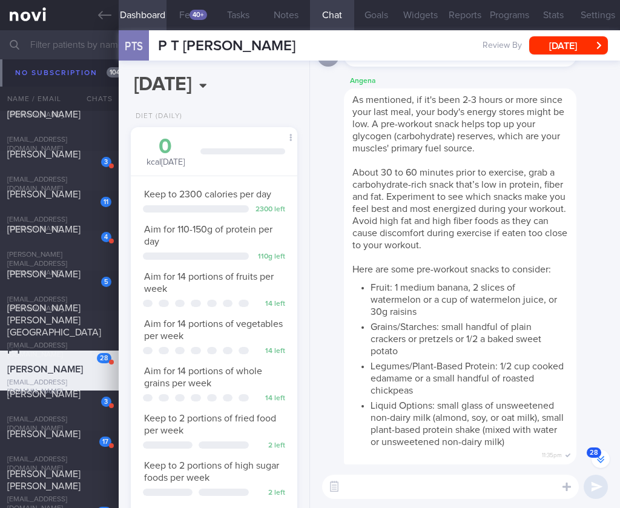
scroll to position [-3121, 0]
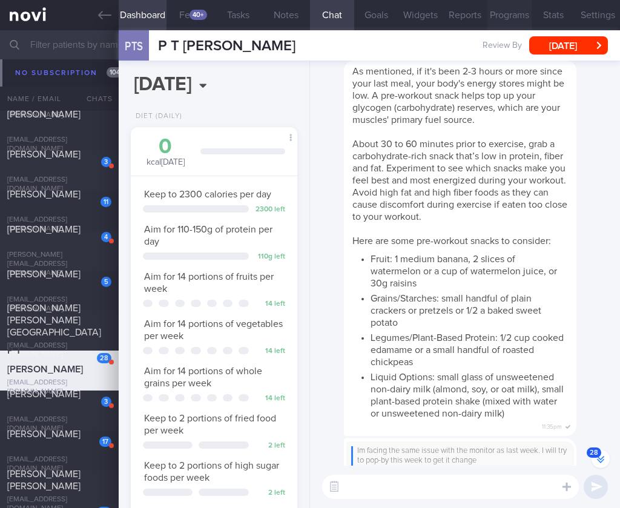
click at [528, 21] on button "Programs" at bounding box center [509, 15] width 44 height 30
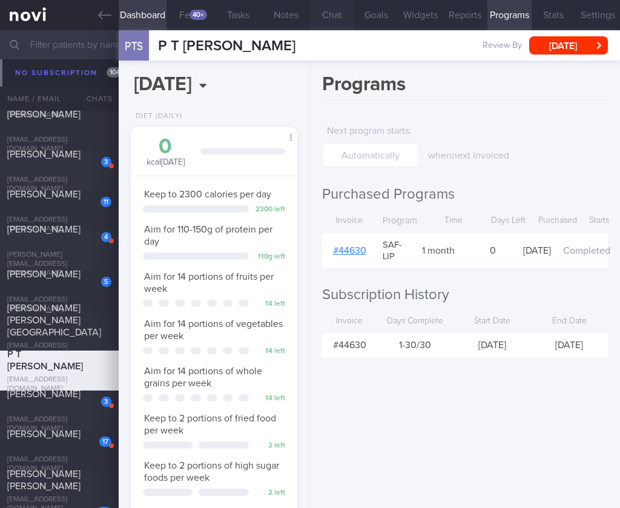
click at [350, 19] on button "Chat" at bounding box center [332, 15] width 44 height 30
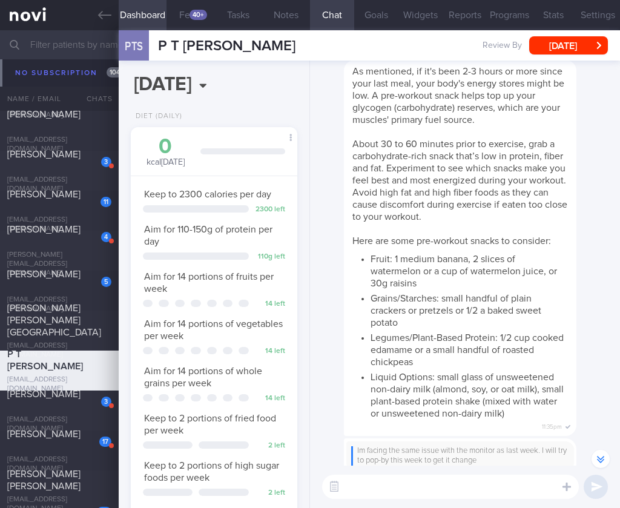
click at [342, 20] on button "Chat" at bounding box center [332, 15] width 44 height 30
click at [43, 398] on span "[PERSON_NAME]" at bounding box center [43, 394] width 73 height 10
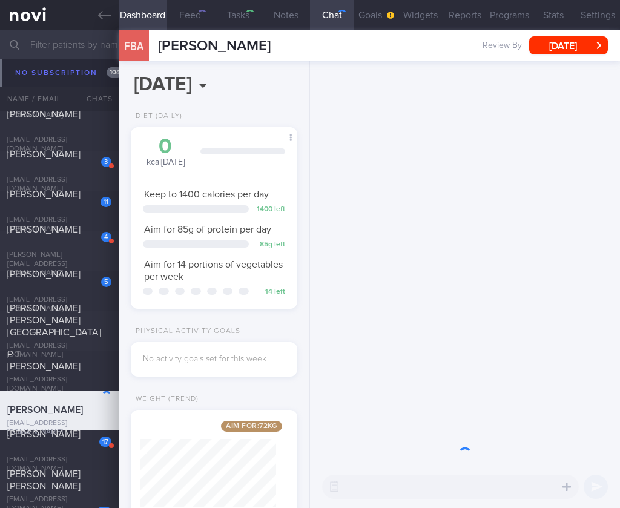
scroll to position [68, 136]
click at [48, 440] on div "[PERSON_NAME]" at bounding box center [57, 440] width 101 height 24
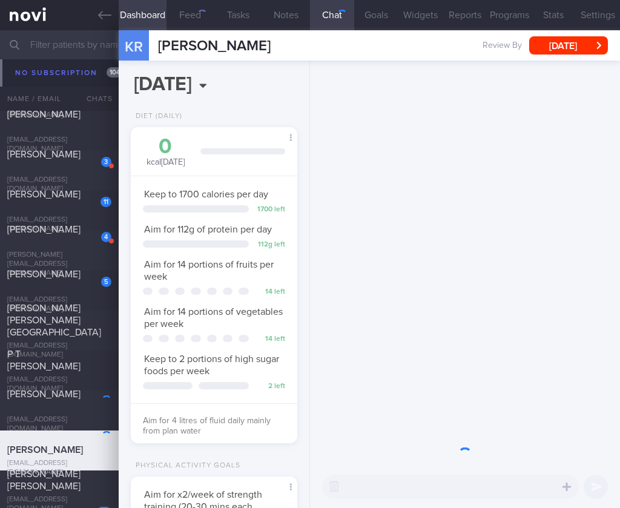
scroll to position [85, 136]
click at [469, 7] on button "Reports" at bounding box center [464, 15] width 44 height 30
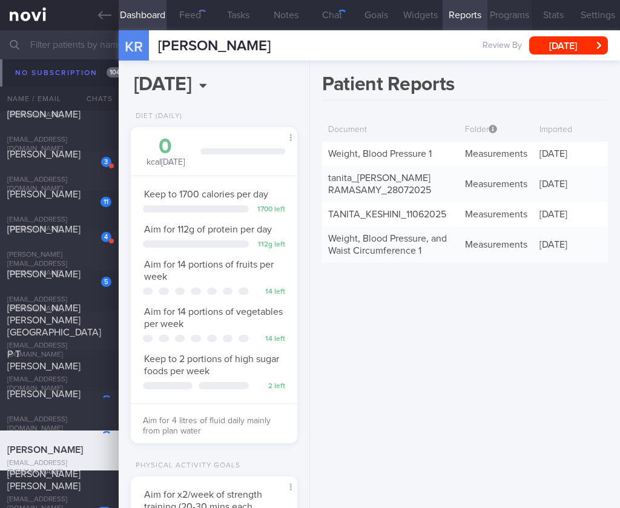
click at [499, 10] on button "Programs" at bounding box center [509, 15] width 44 height 30
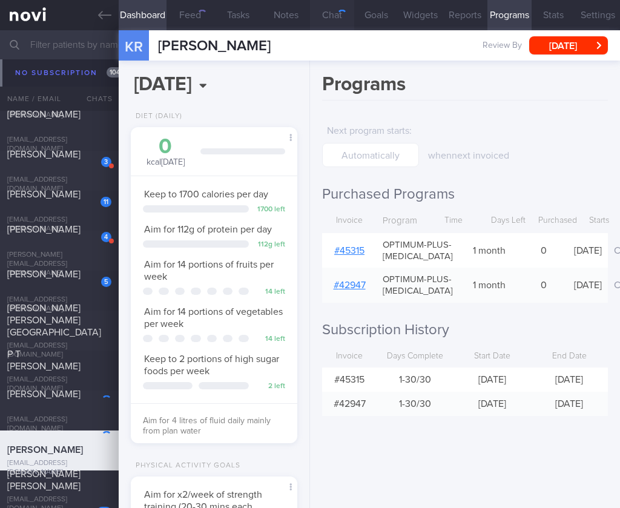
click at [326, 15] on button "Chat" at bounding box center [332, 15] width 44 height 30
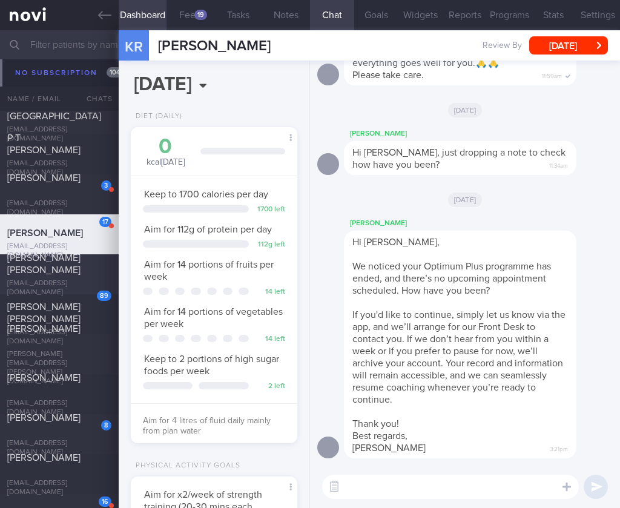
click at [72, 283] on div "[PERSON_NAME] [PERSON_NAME] [EMAIL_ADDRESS][DOMAIN_NAME]" at bounding box center [59, 274] width 119 height 45
select select "7"
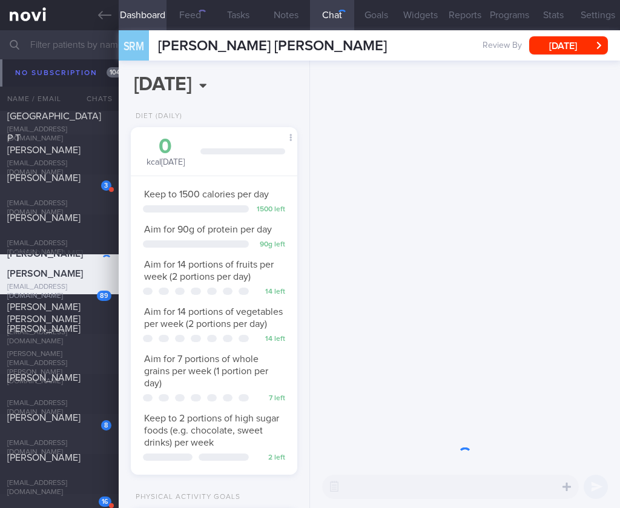
scroll to position [85, 136]
click at [60, 309] on div "[PERSON_NAME] [PERSON_NAME]" at bounding box center [57, 303] width 101 height 43
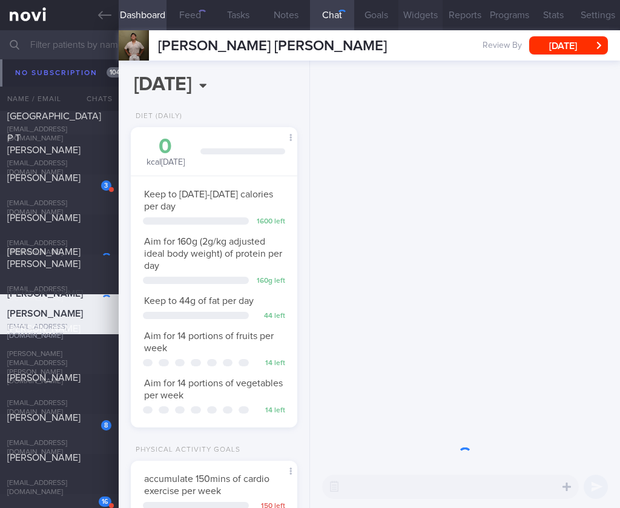
scroll to position [85, 136]
click at [512, 14] on button "Programs" at bounding box center [509, 15] width 44 height 30
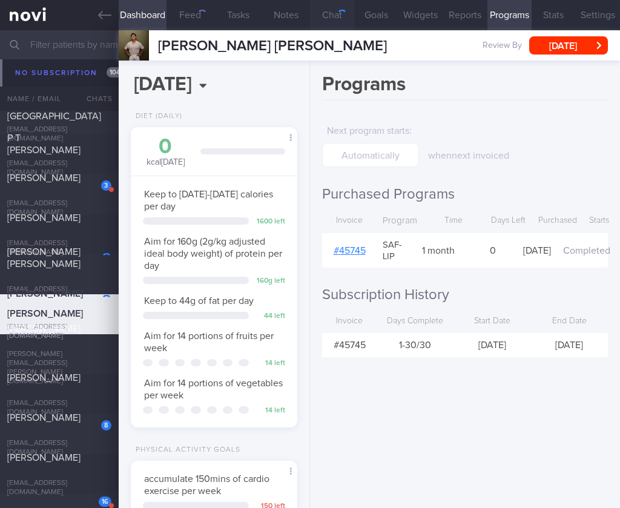
click at [321, 18] on button "Chat" at bounding box center [332, 15] width 44 height 30
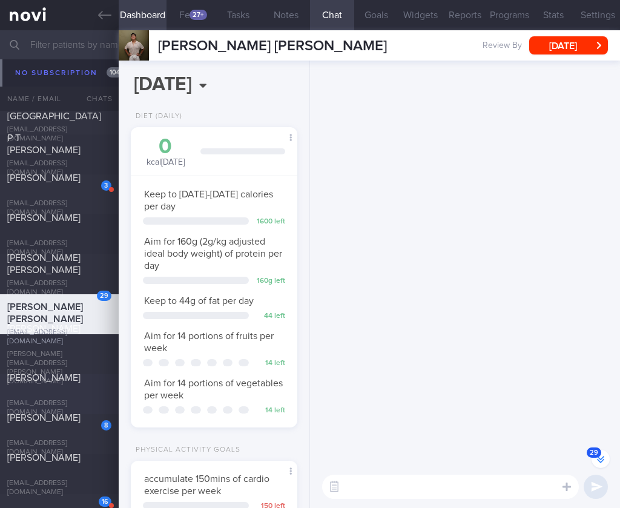
scroll to position [-1617, 0]
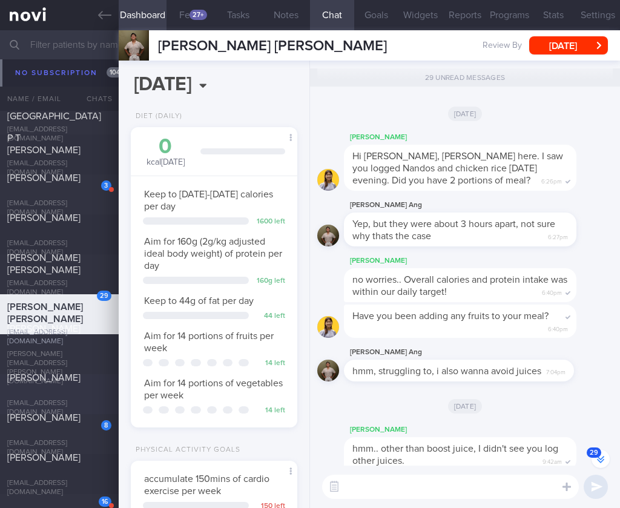
click at [48, 402] on div "[EMAIL_ADDRESS][DOMAIN_NAME]" at bounding box center [59, 408] width 104 height 18
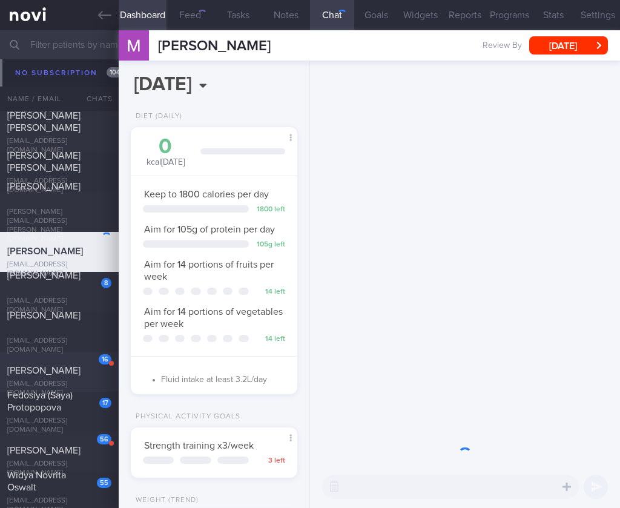
scroll to position [1620, 0]
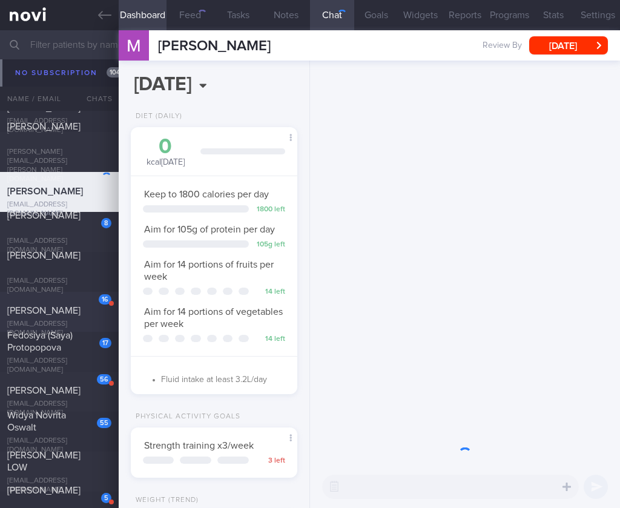
click at [82, 302] on div "16" at bounding box center [96, 295] width 29 height 19
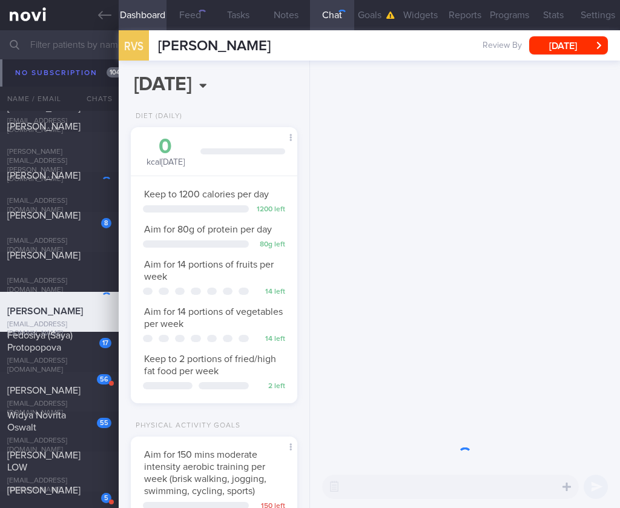
scroll to position [68, 136]
click at [502, 21] on button "Programs" at bounding box center [509, 15] width 44 height 30
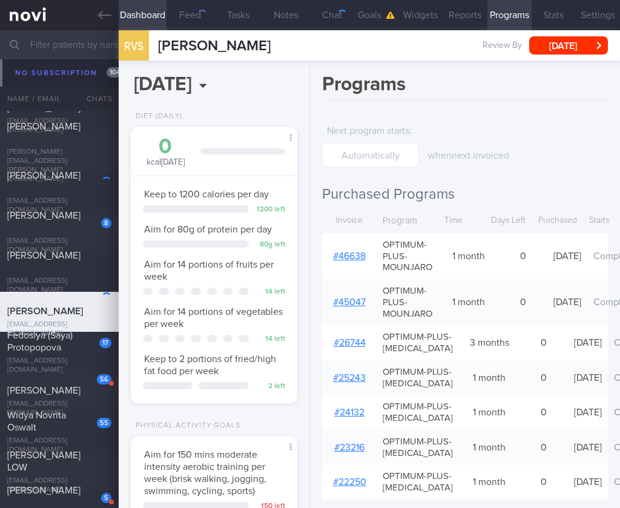
scroll to position [2, 0]
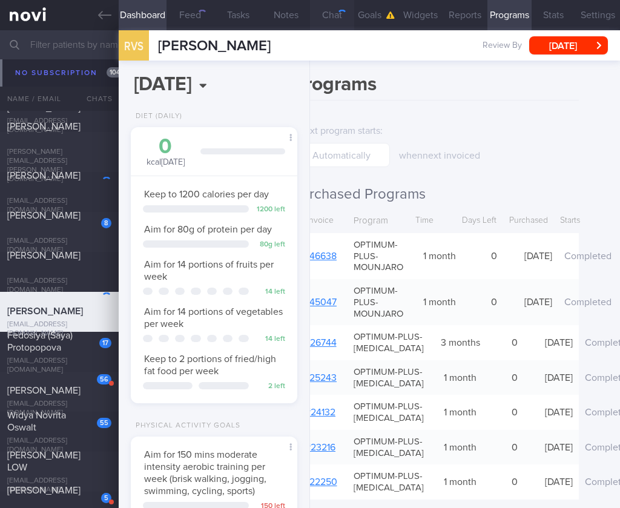
click at [329, 12] on button "Chat" at bounding box center [332, 15] width 44 height 30
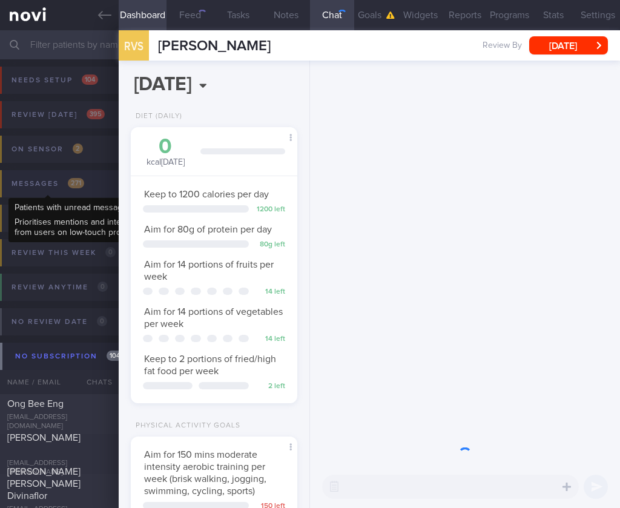
click at [62, 176] on div "Messages 271" at bounding box center [47, 183] width 79 height 16
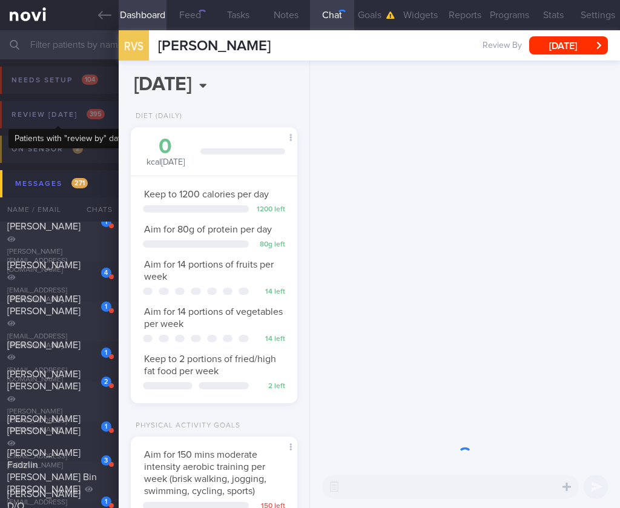
click at [88, 120] on div "Review [DATE] 395" at bounding box center [57, 114] width 99 height 16
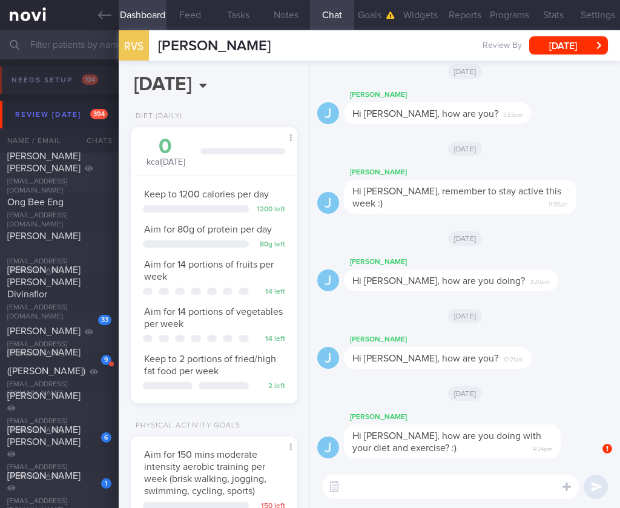
click at [77, 43] on input "text" at bounding box center [310, 44] width 620 height 29
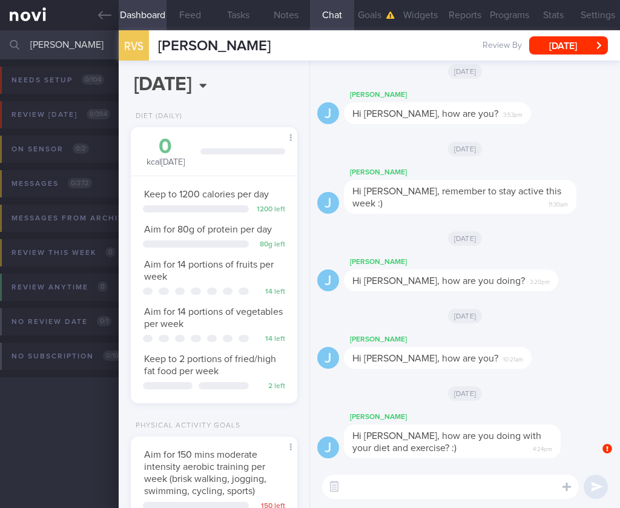
type input "[PERSON_NAME]"
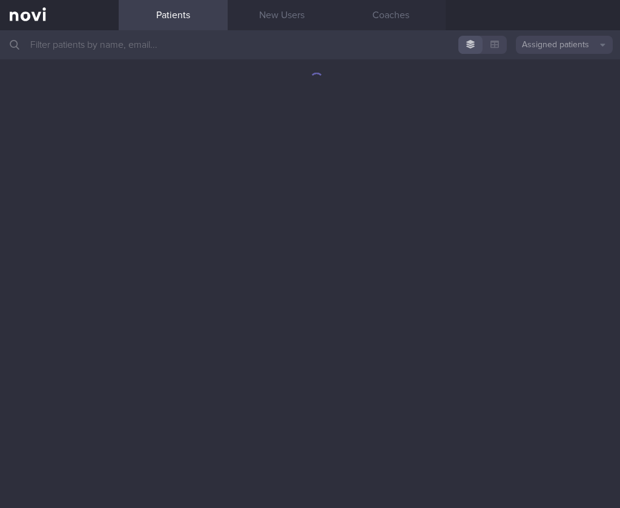
click at [541, 49] on button "Assigned patients" at bounding box center [563, 45] width 97 height 18
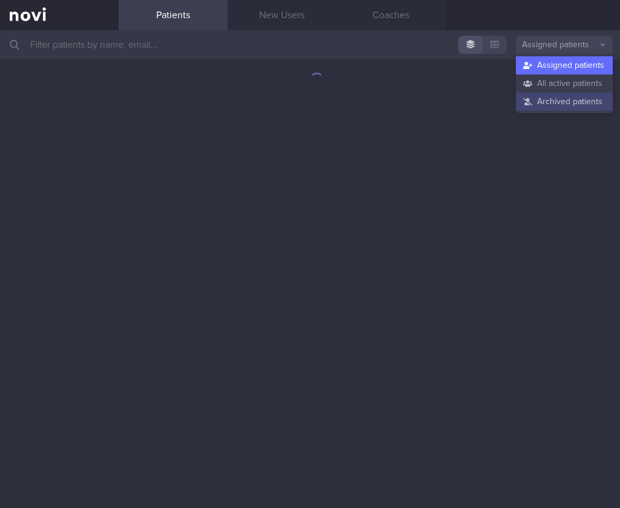
click at [537, 98] on button "Archived patients" at bounding box center [563, 102] width 97 height 18
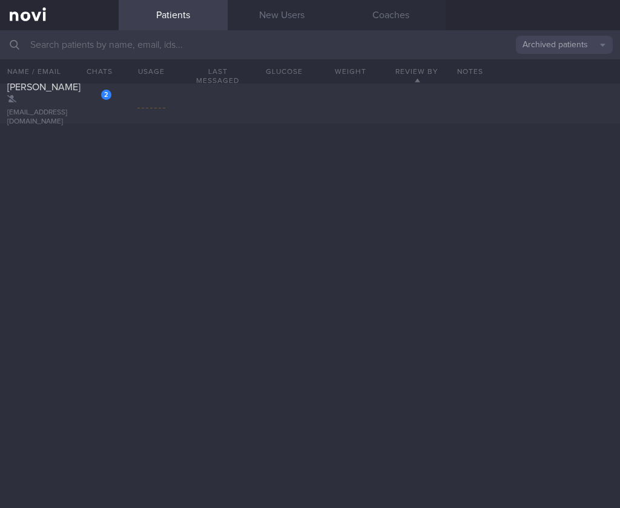
click at [361, 45] on input "text" at bounding box center [310, 44] width 620 height 29
type input "[PERSON_NAME]"
click at [266, 119] on div "[PERSON_NAME] [EMAIL_ADDRESS][DOMAIN_NAME] [DATE]" at bounding box center [310, 103] width 620 height 40
select select "9"
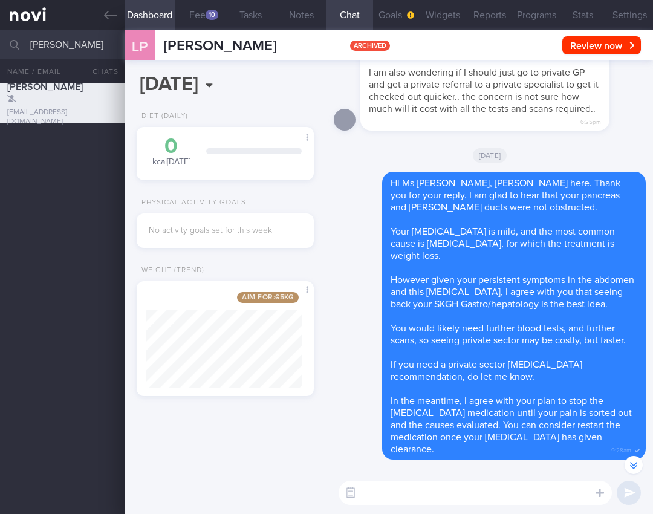
drag, startPoint x: 80, startPoint y: 48, endPoint x: 1, endPoint y: 41, distance: 79.6
click at [1, 41] on input "liu peiy" at bounding box center [326, 44] width 653 height 29
